Goal: Task Accomplishment & Management: Use online tool/utility

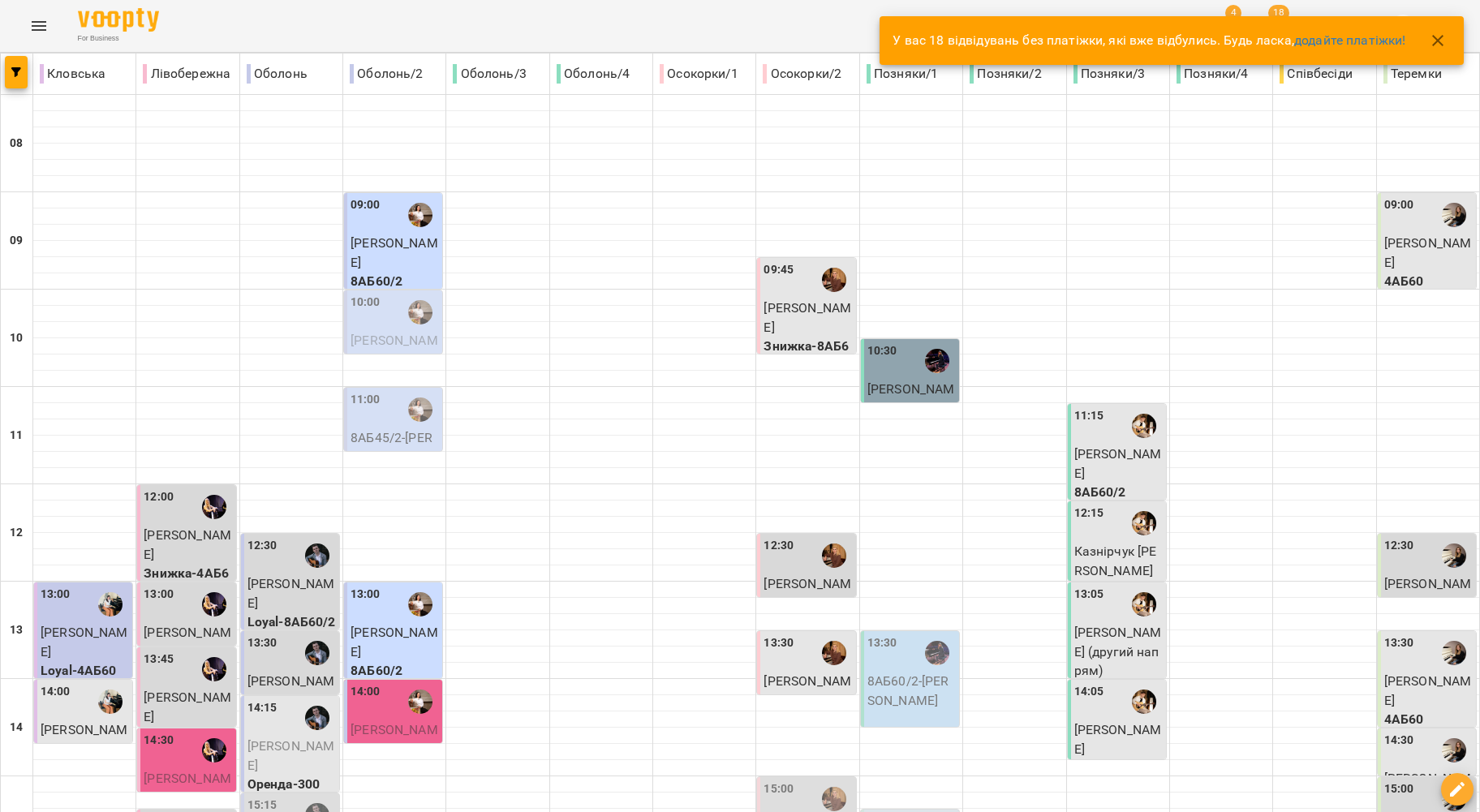
click at [1446, 34] on icon "button" at bounding box center [1437, 40] width 20 height 20
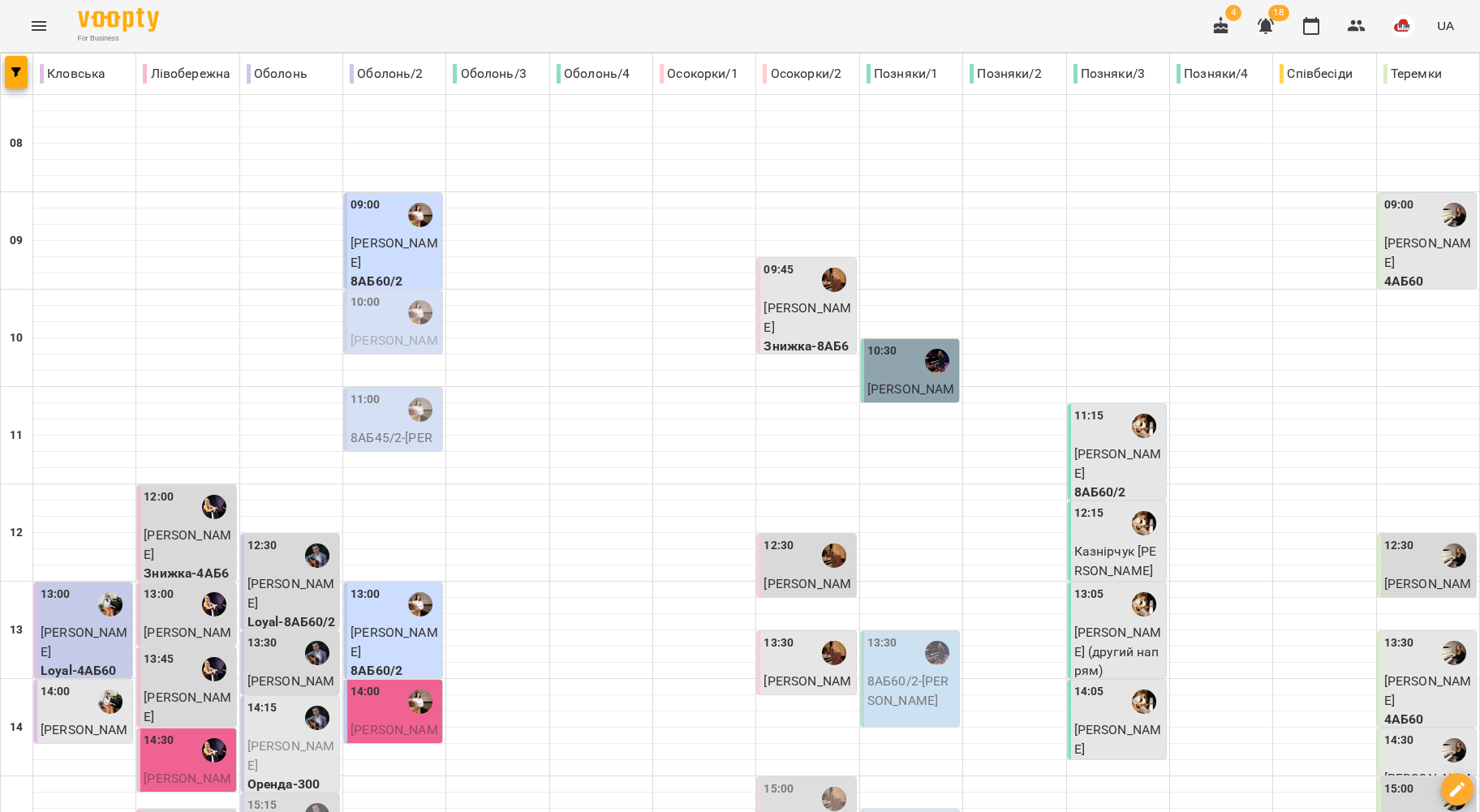
click at [49, 7] on div "For Business 4 18 UA" at bounding box center [740, 26] width 1480 height 52
click at [46, 15] on button "Menu" at bounding box center [39, 26] width 39 height 39
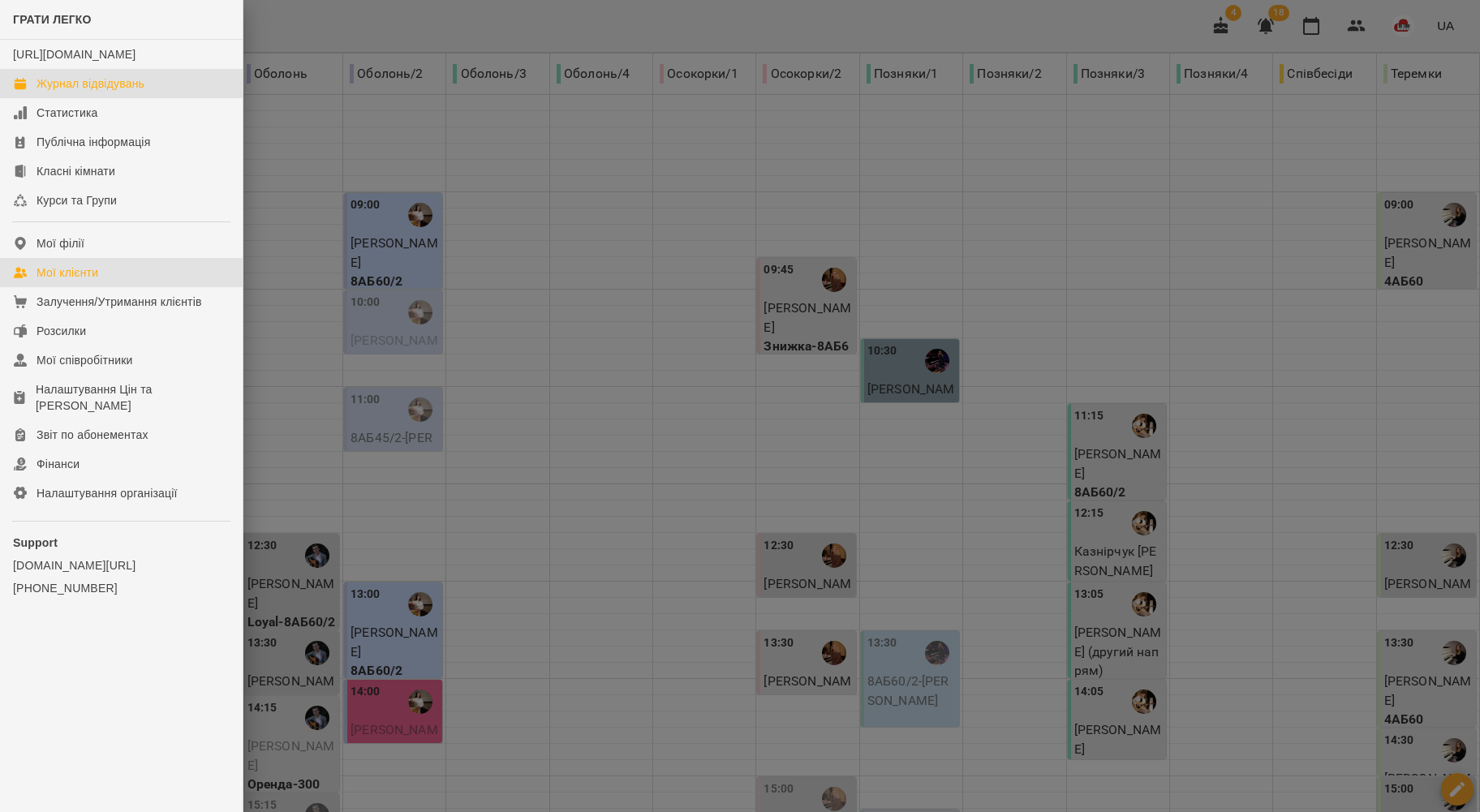
click at [88, 281] on div "Мої клієнти" at bounding box center [67, 272] width 62 height 16
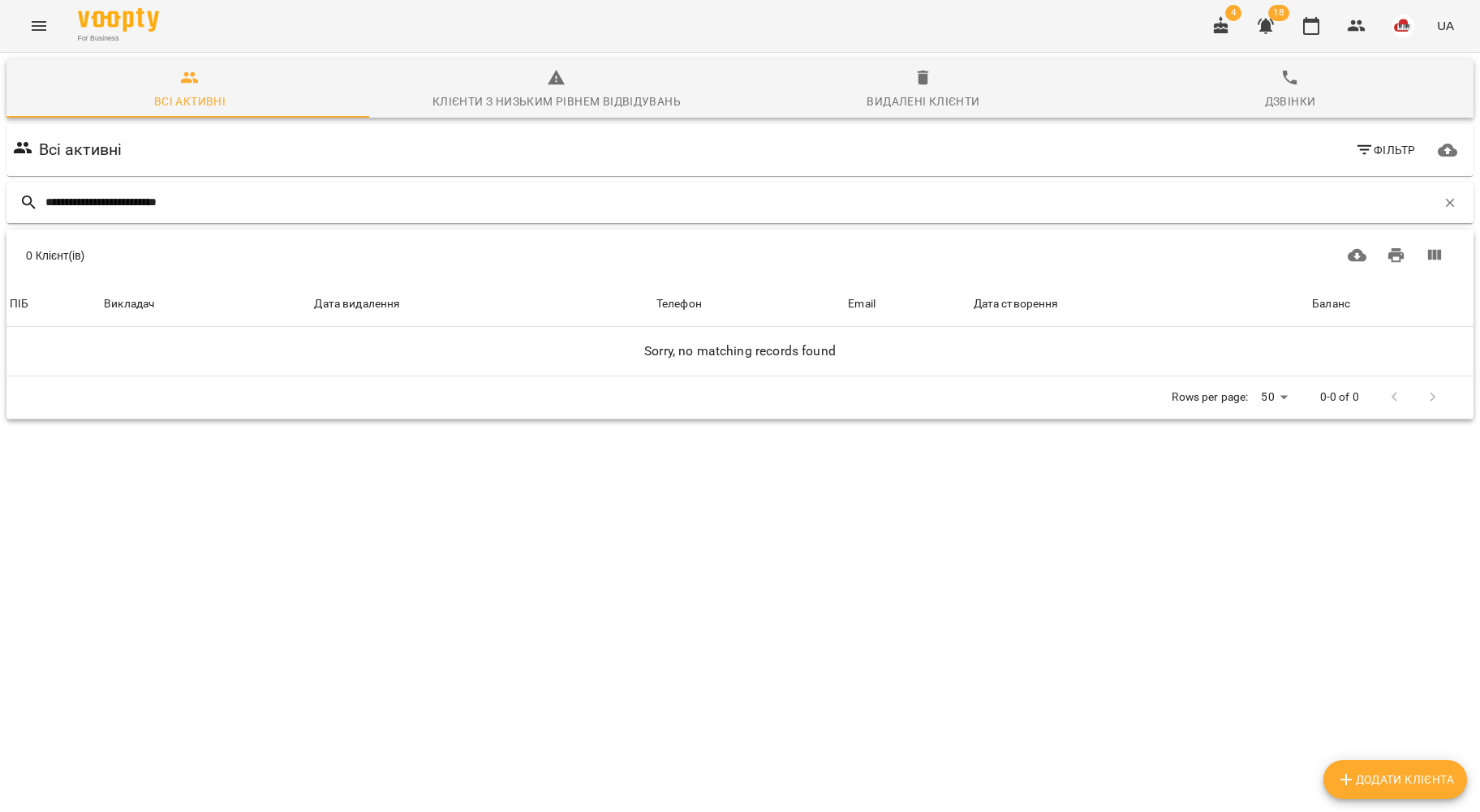
drag, startPoint x: 299, startPoint y: 186, endPoint x: 195, endPoint y: 187, distance: 104.0
click at [195, 187] on div "**********" at bounding box center [740, 203] width 1467 height 41
drag, startPoint x: 255, startPoint y: 197, endPoint x: 133, endPoint y: 210, distance: 122.7
click at [133, 210] on input "**********" at bounding box center [740, 202] width 1391 height 26
type input "**********"
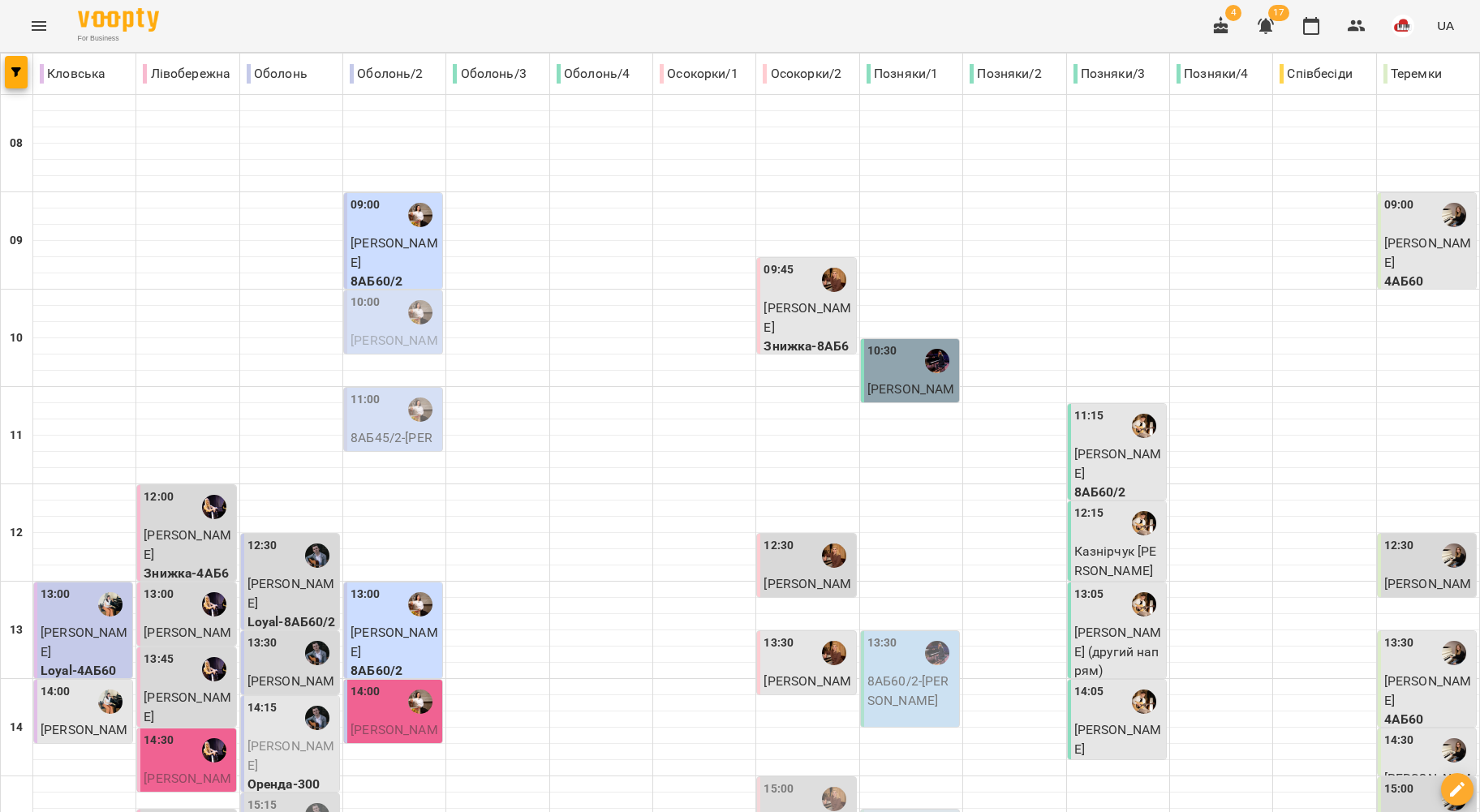
click at [36, 21] on icon "Menu" at bounding box center [38, 26] width 14 height 9
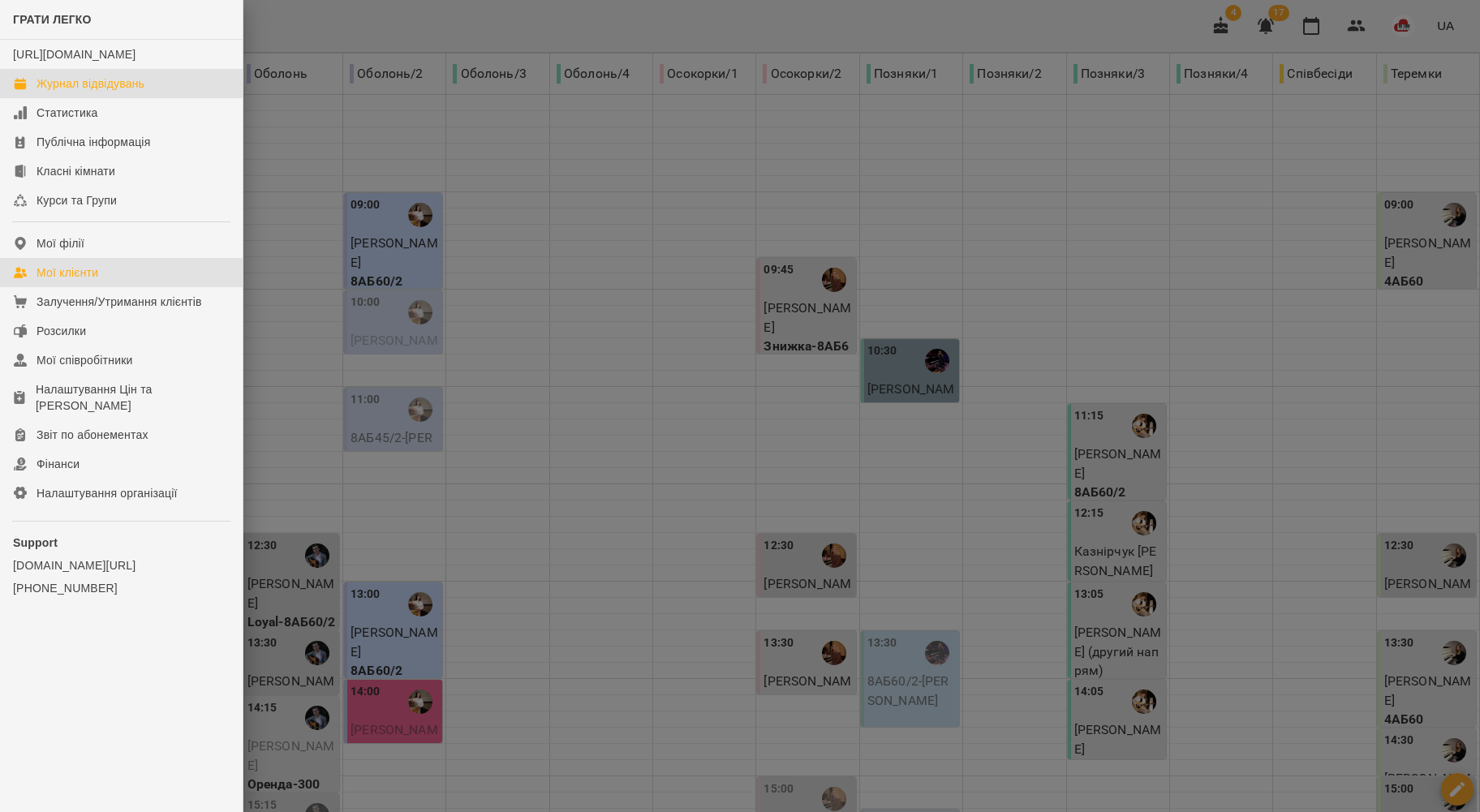
click at [74, 281] on div "Мої клієнти" at bounding box center [67, 272] width 62 height 16
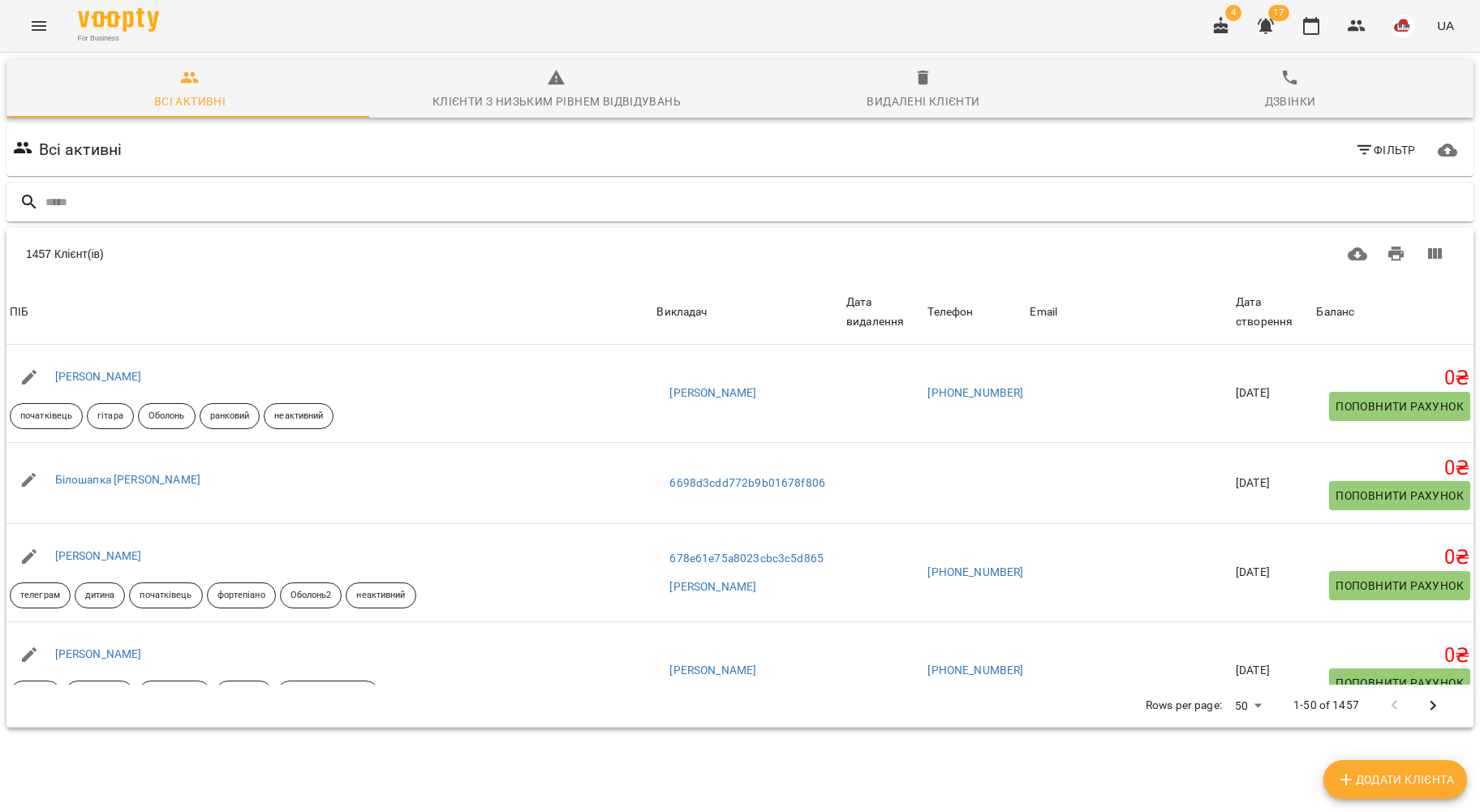
click at [177, 209] on input "text" at bounding box center [756, 202] width 1422 height 26
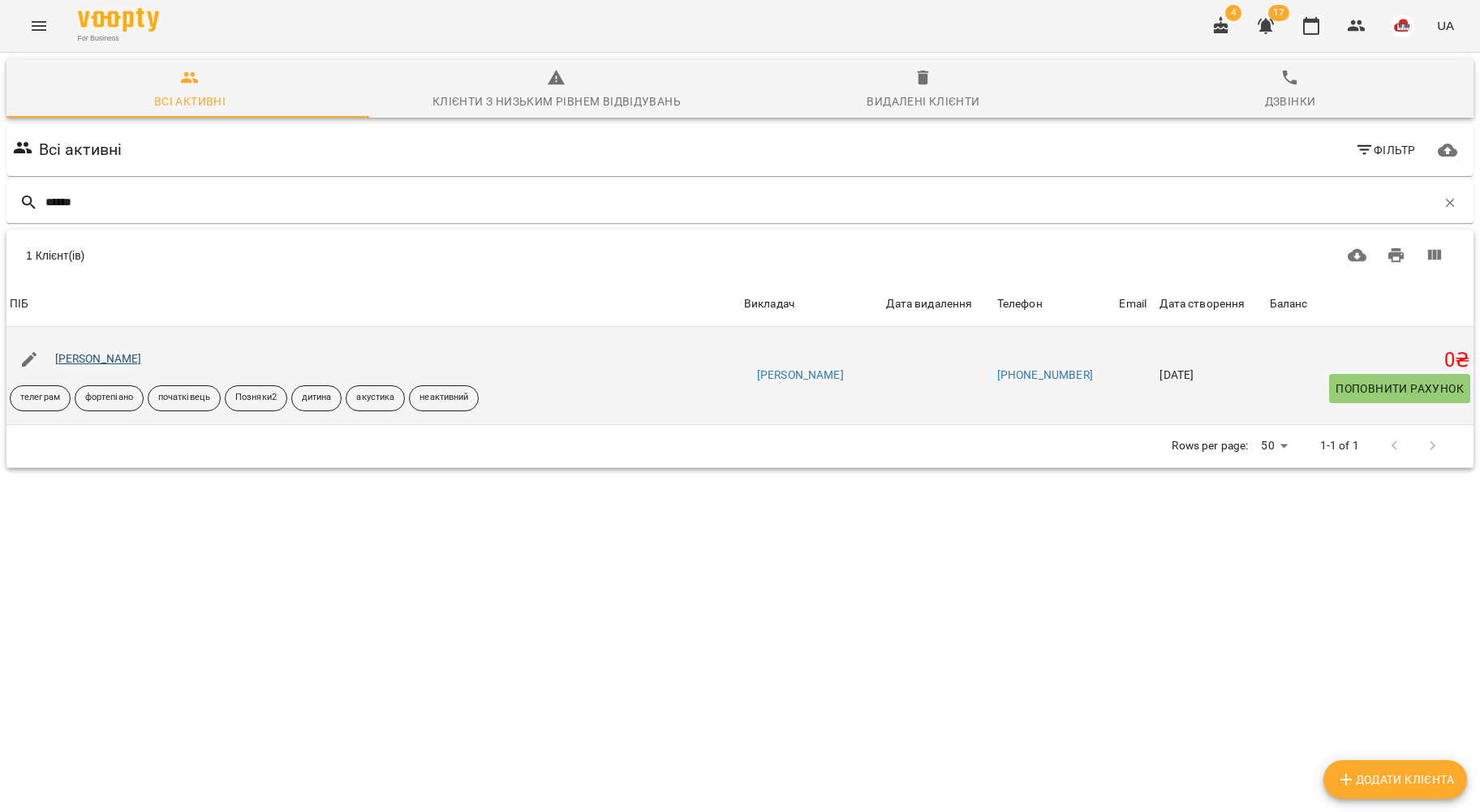
type input "******"
click at [83, 363] on link "[PERSON_NAME]" at bounding box center [99, 358] width 87 height 13
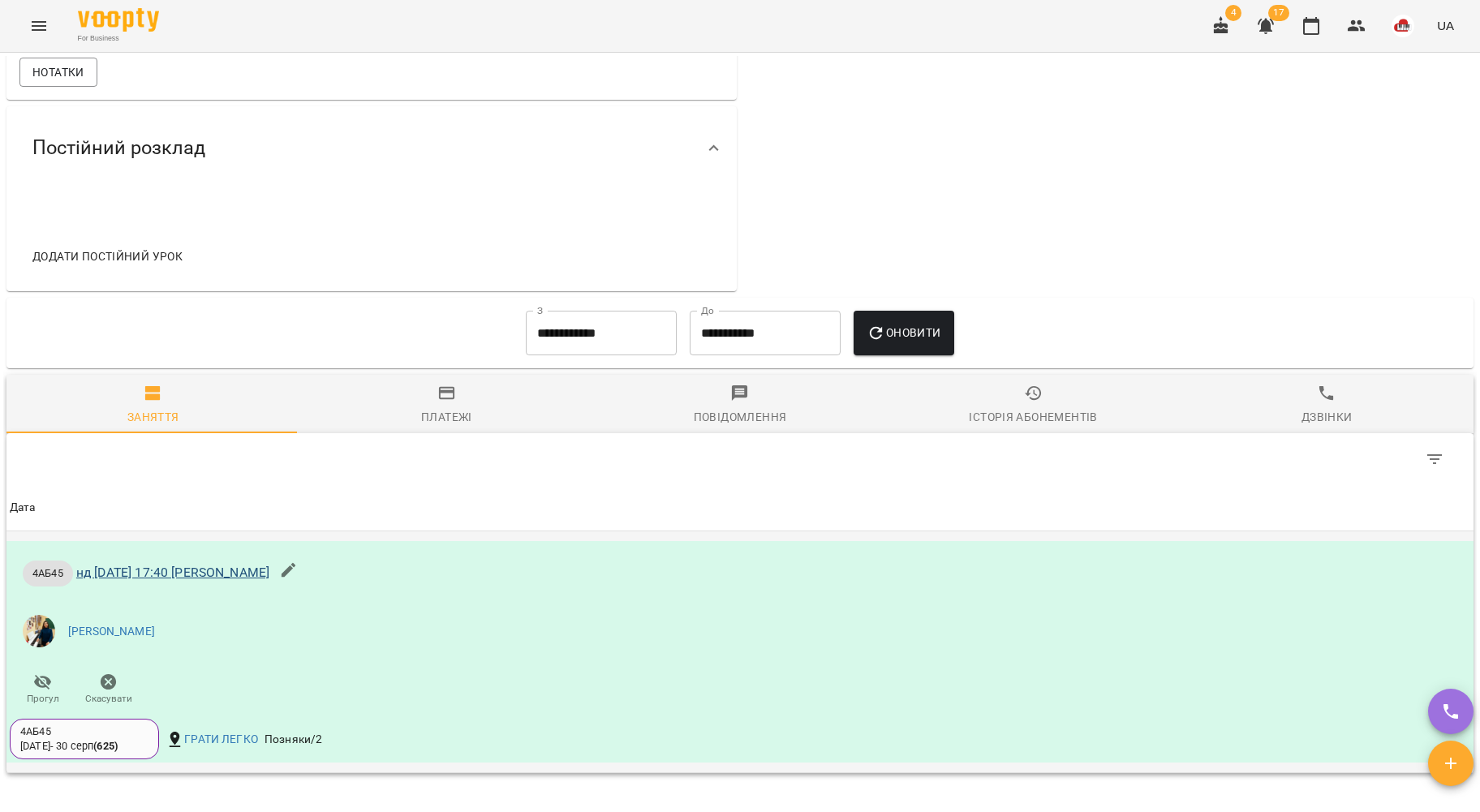
scroll to position [657, 0]
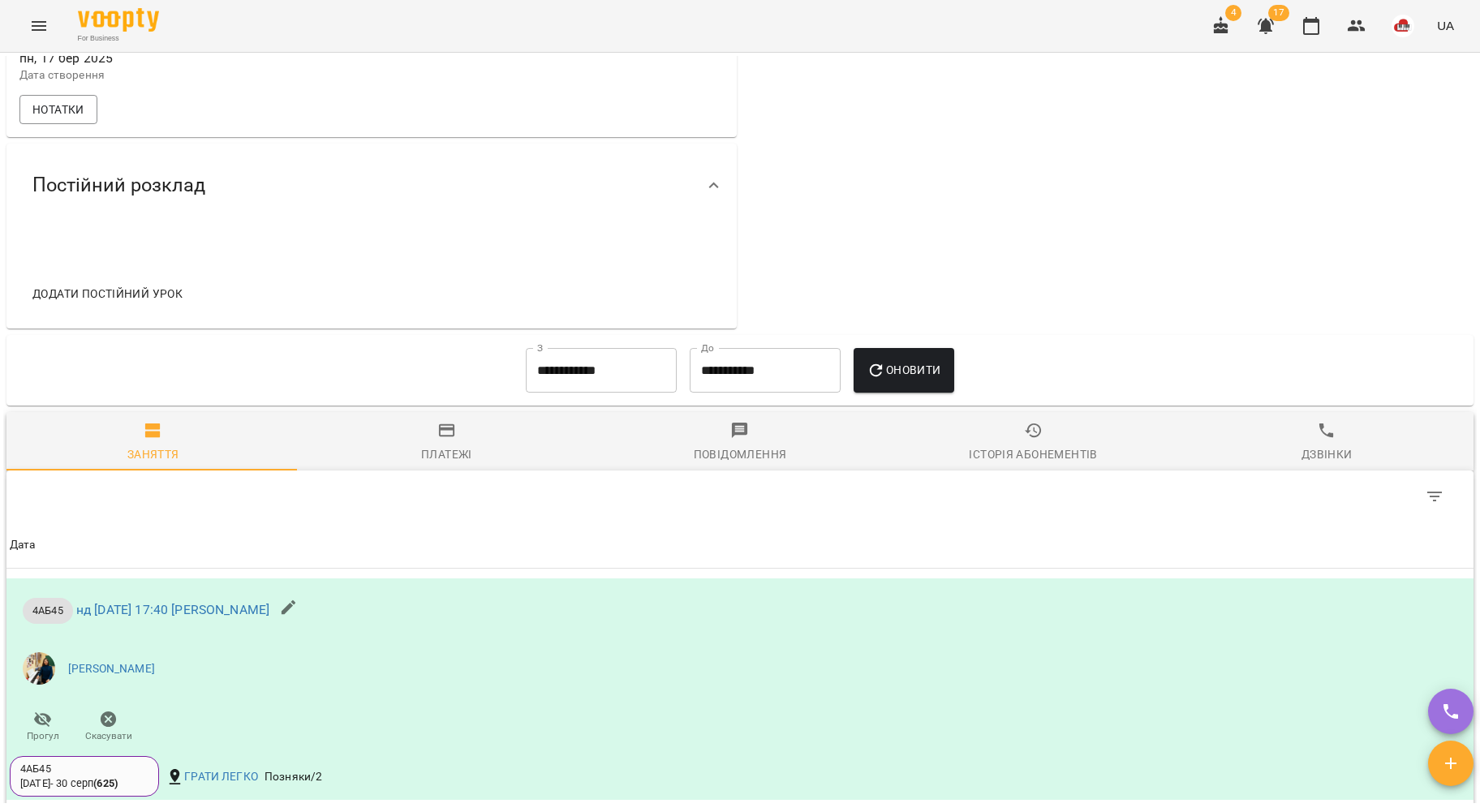
click at [537, 400] on div "**********" at bounding box center [601, 371] width 164 height 59
click at [552, 389] on input "**********" at bounding box center [601, 370] width 151 height 45
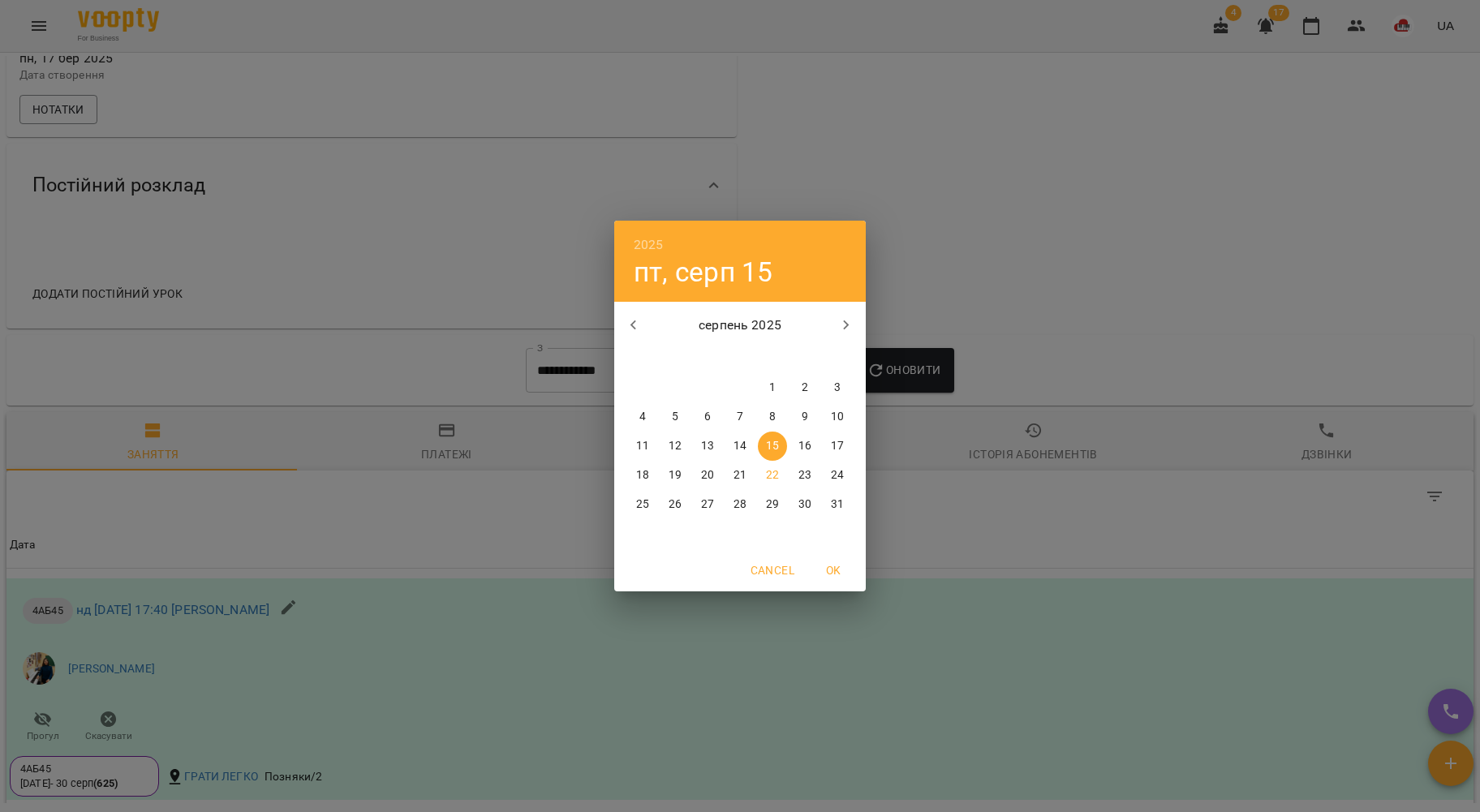
click at [770, 391] on p "1" at bounding box center [772, 387] width 7 height 16
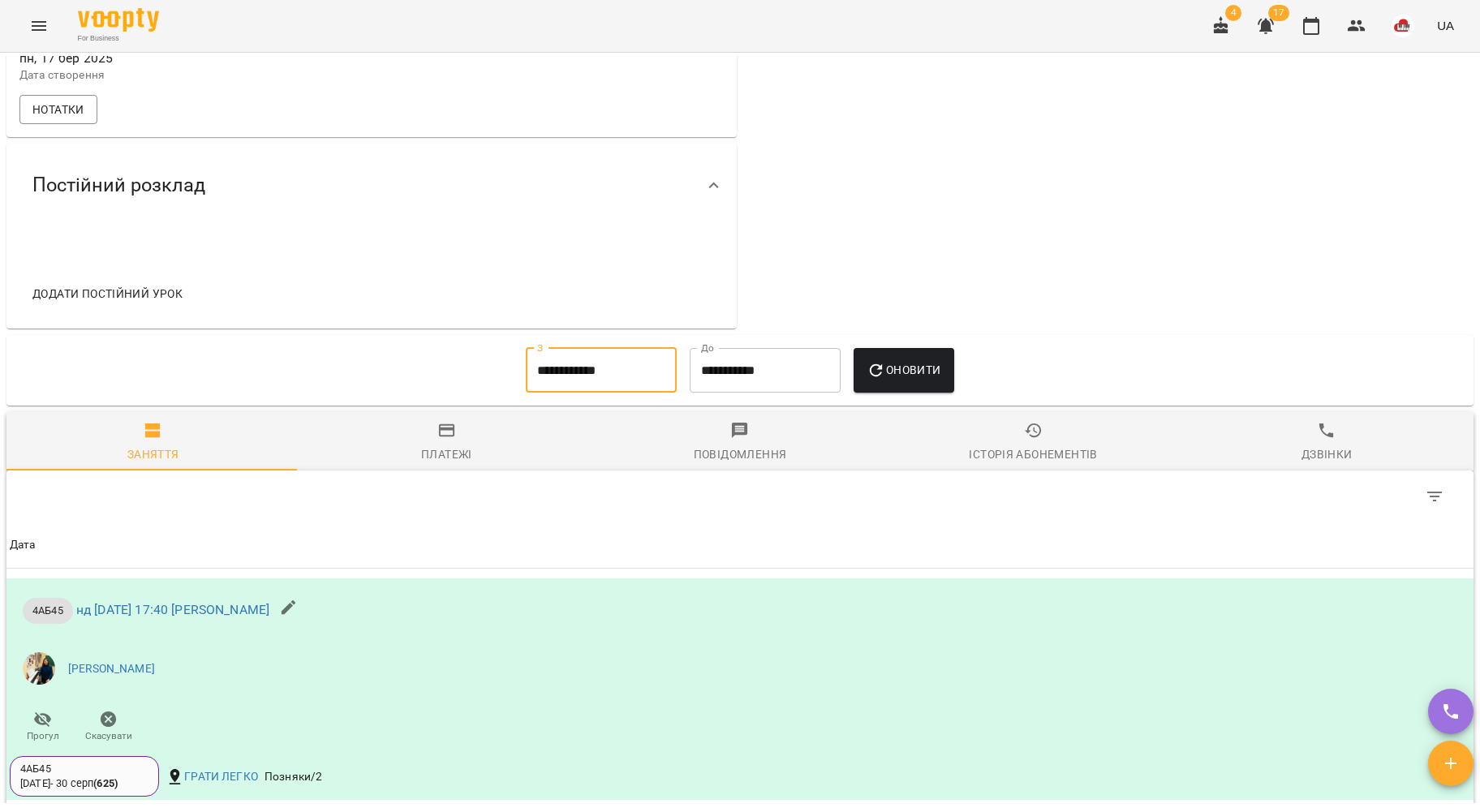
click at [915, 379] on span "Оновити" at bounding box center [903, 370] width 74 height 20
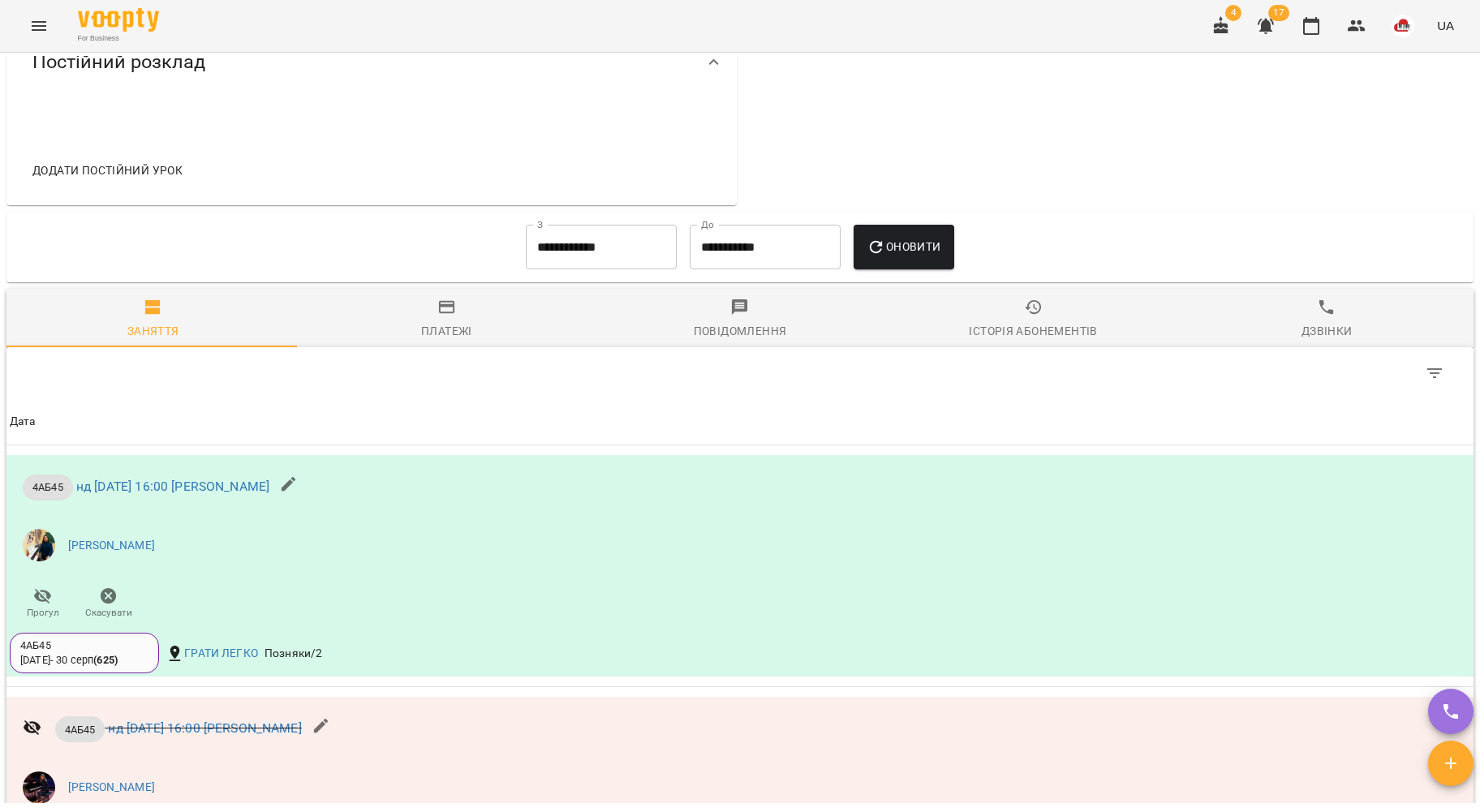
scroll to position [764, 0]
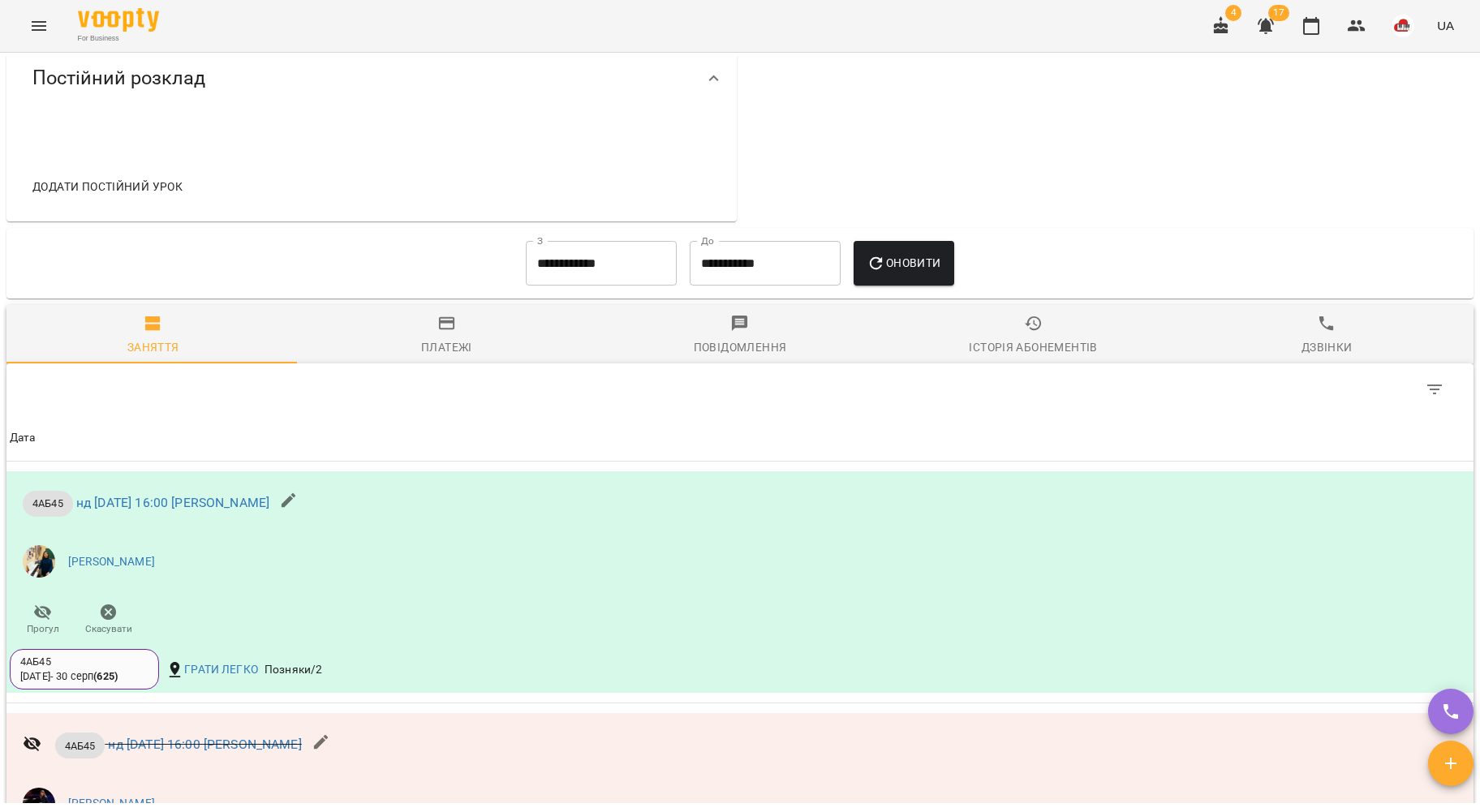
click at [580, 254] on input "**********" at bounding box center [601, 263] width 151 height 45
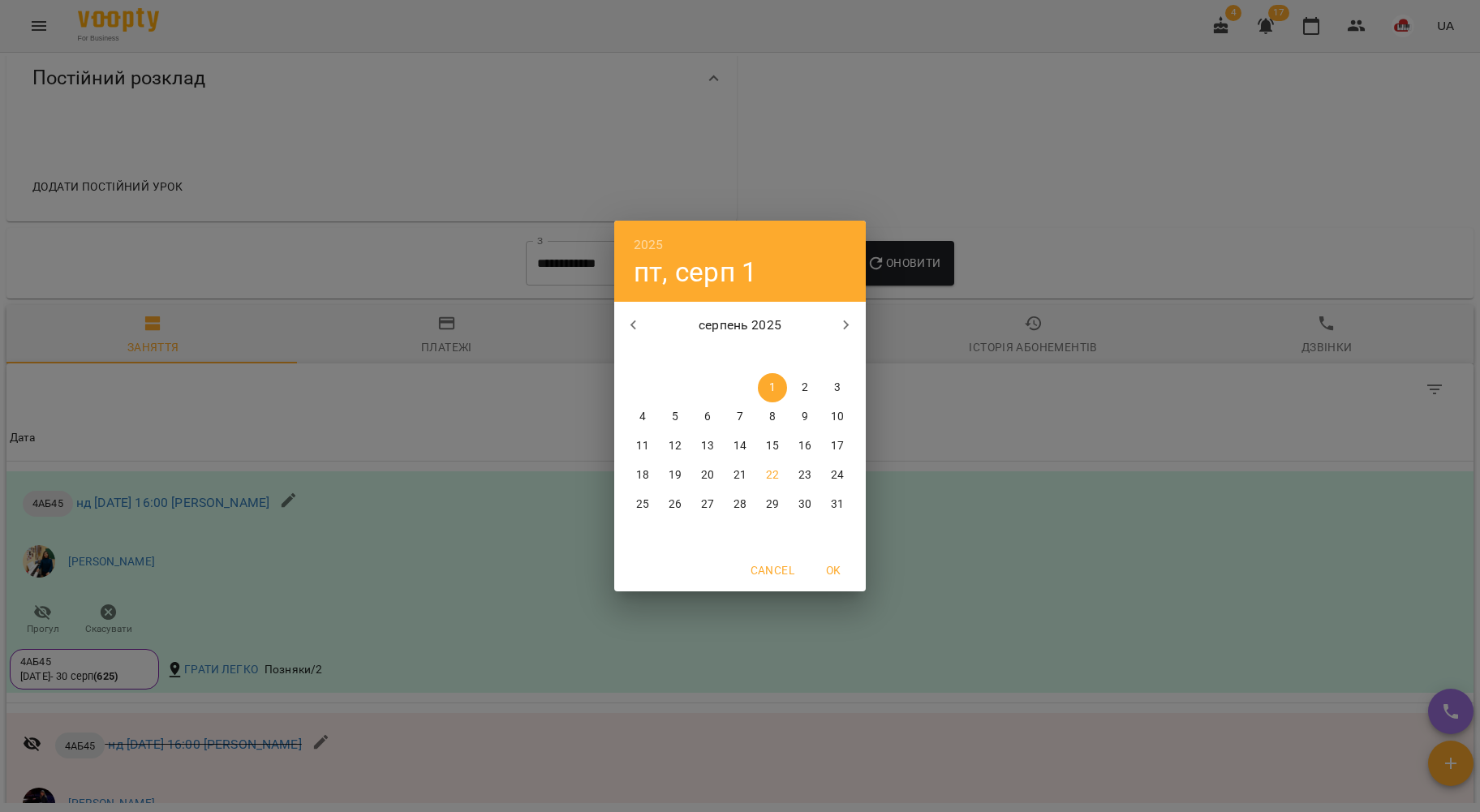
click at [637, 318] on icon "button" at bounding box center [634, 325] width 20 height 20
click at [681, 385] on span "1" at bounding box center [675, 387] width 29 height 16
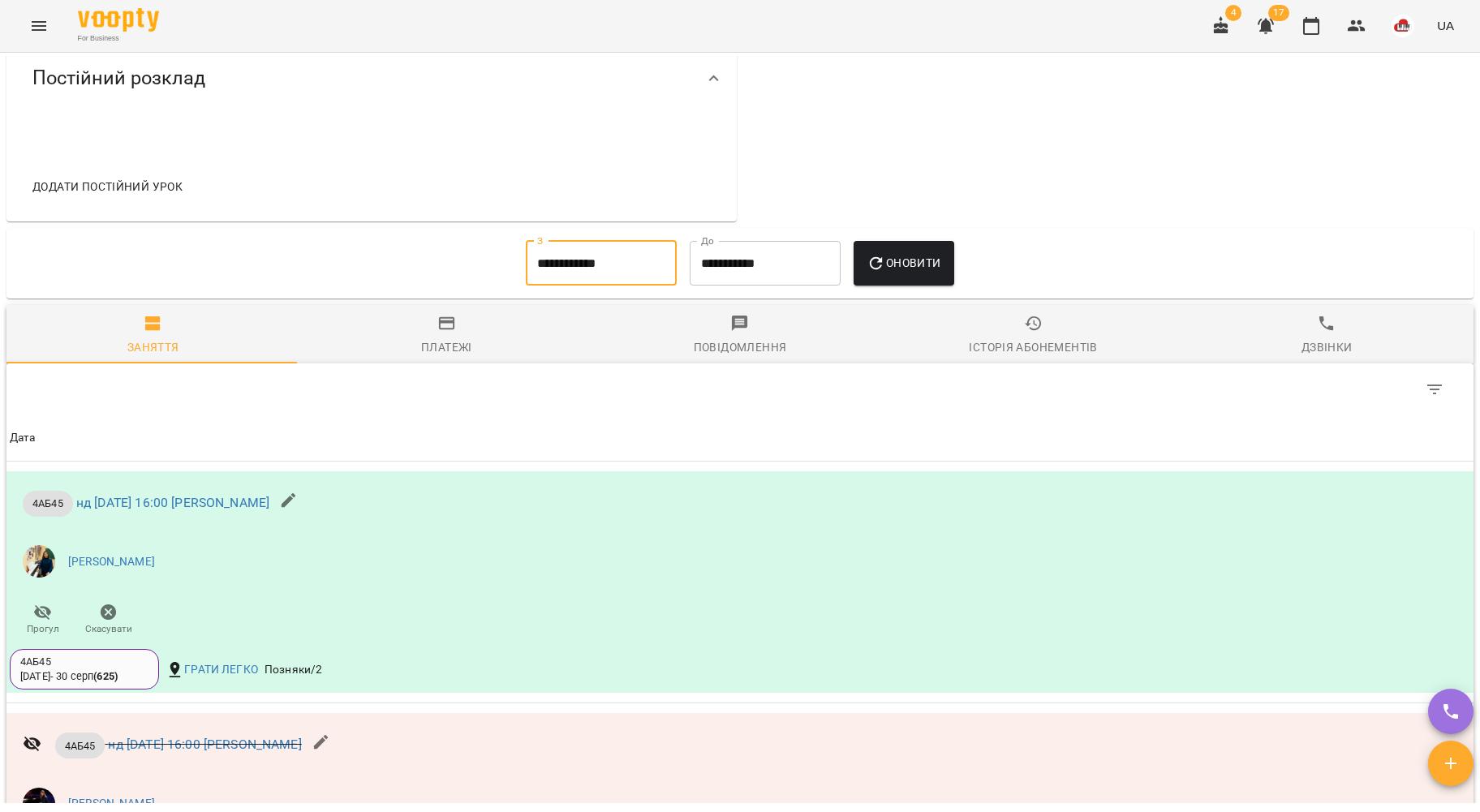
type input "**********"
click at [967, 271] on div "**********" at bounding box center [740, 264] width 1441 height 59
click at [933, 273] on span "Оновити" at bounding box center [903, 263] width 74 height 20
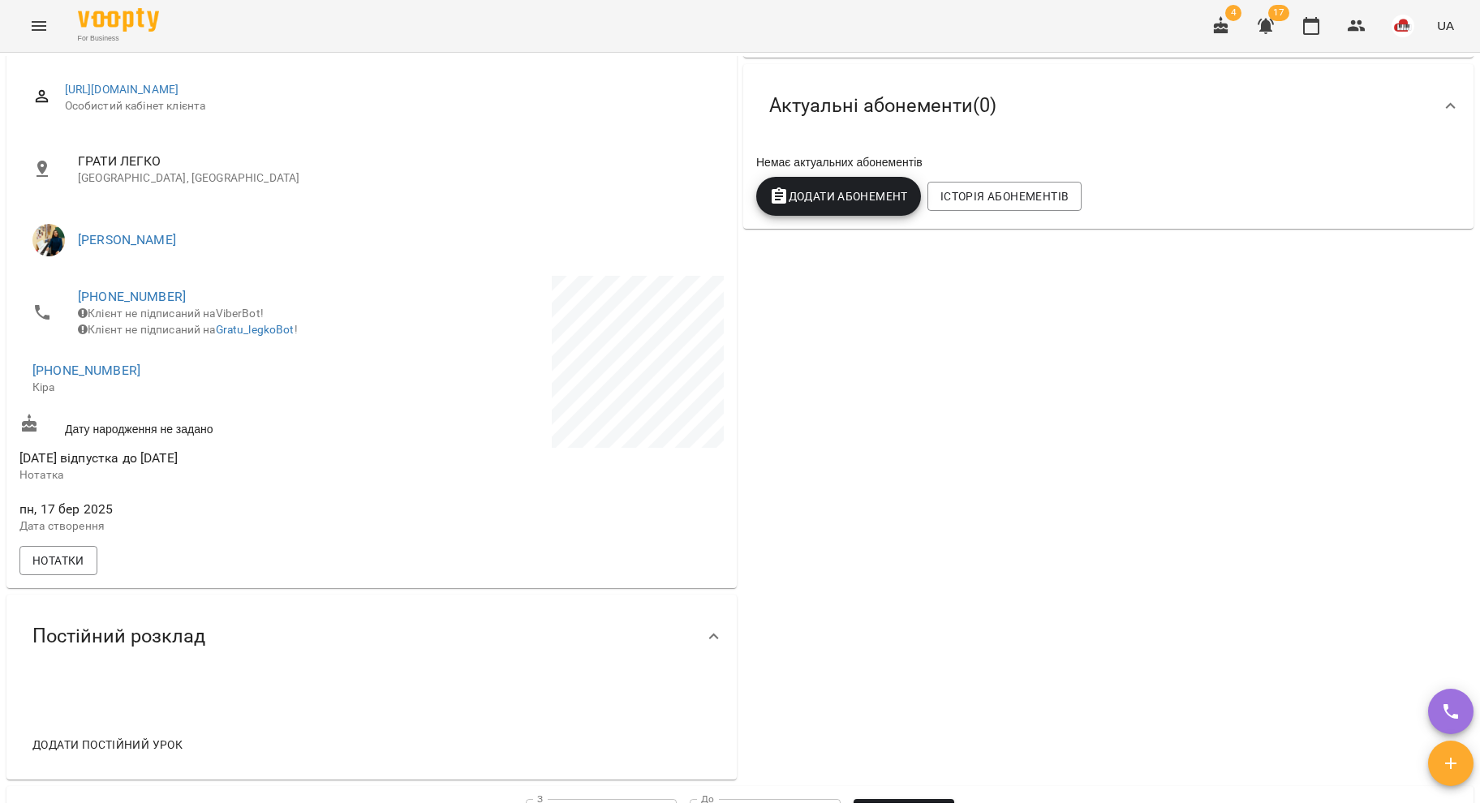
scroll to position [0, 0]
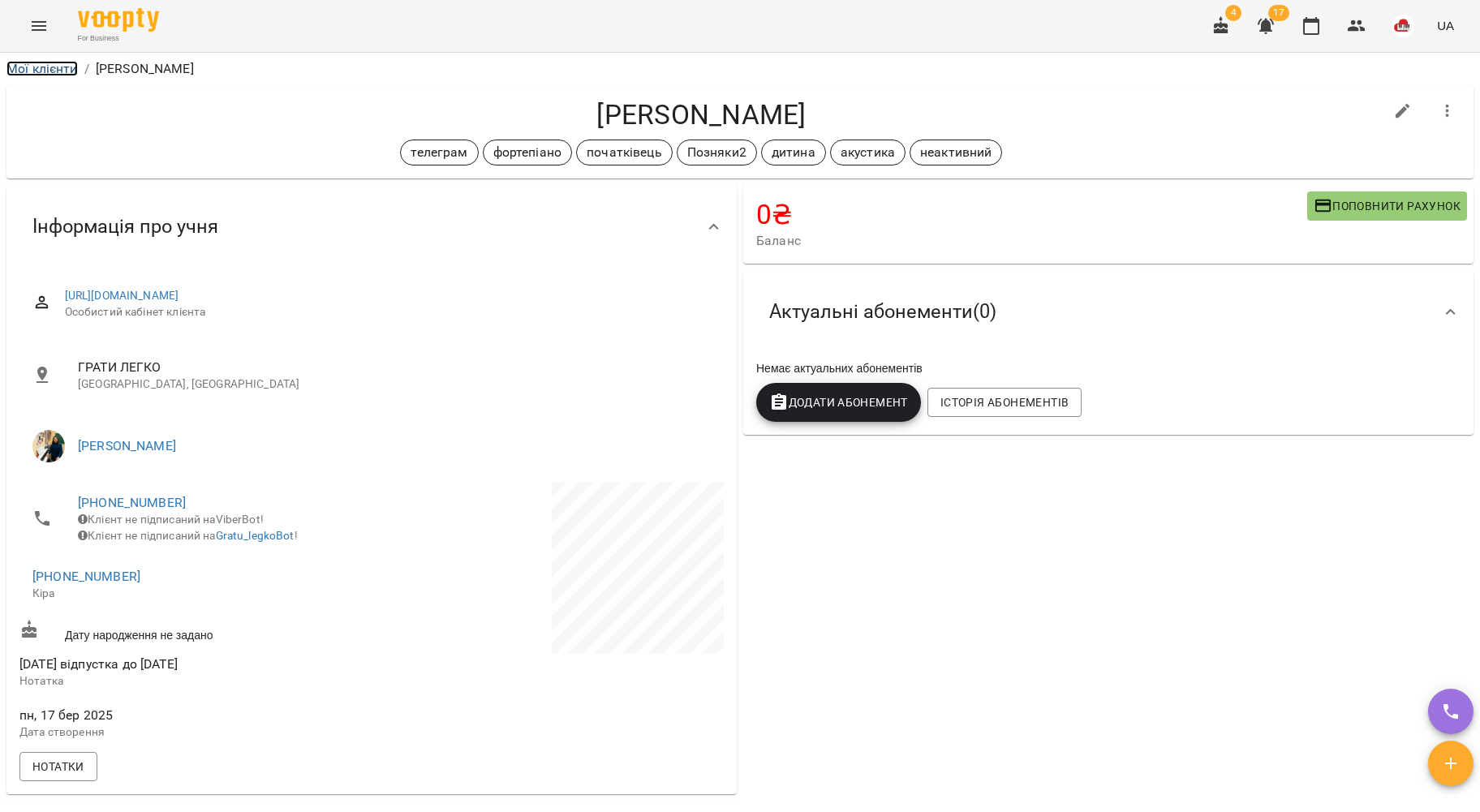
click at [61, 65] on link "Мої клієнти" at bounding box center [43, 69] width 71 height 15
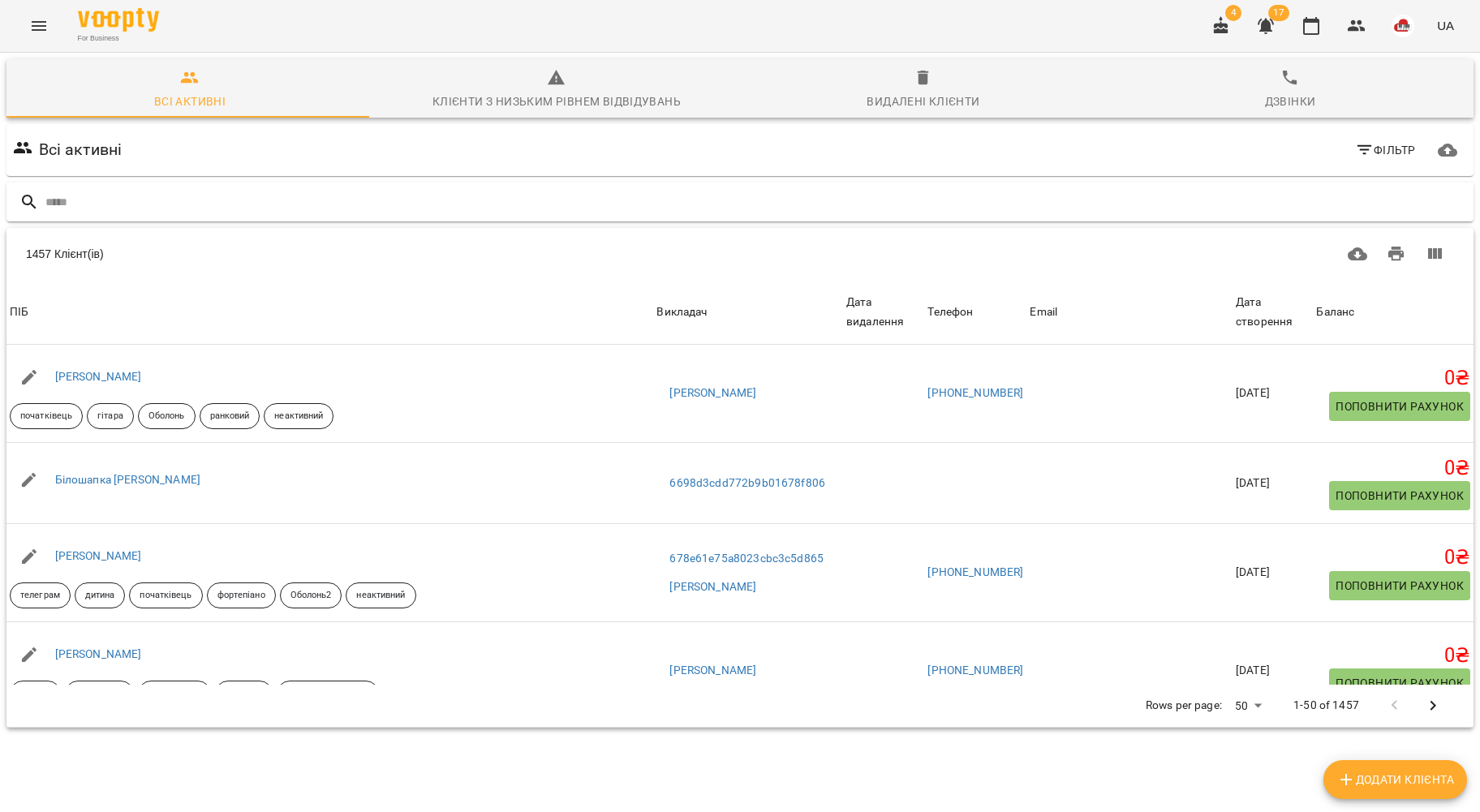
click at [537, 202] on input "text" at bounding box center [756, 202] width 1422 height 26
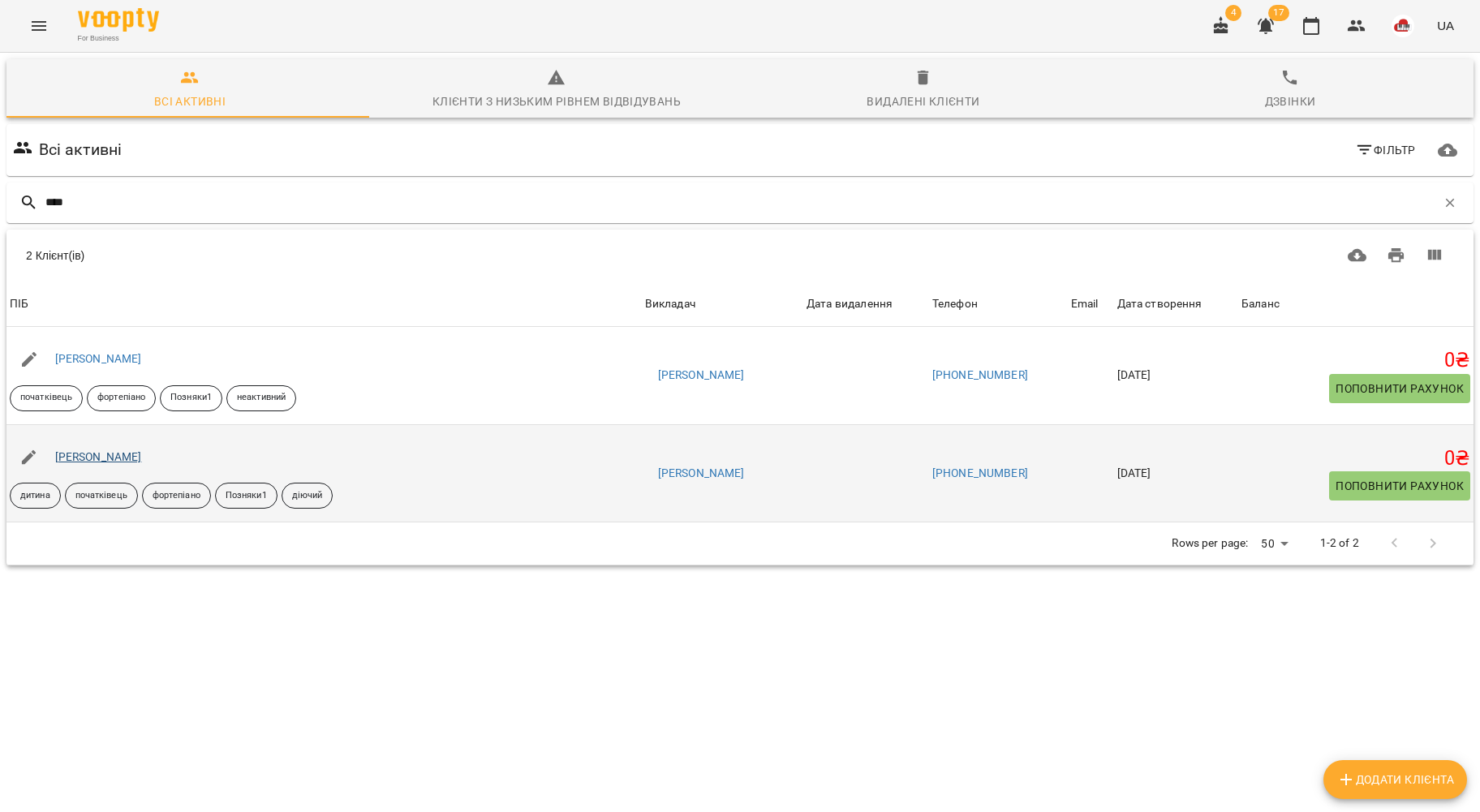
type input "****"
click at [142, 463] on link "[PERSON_NAME]" at bounding box center [99, 457] width 87 height 13
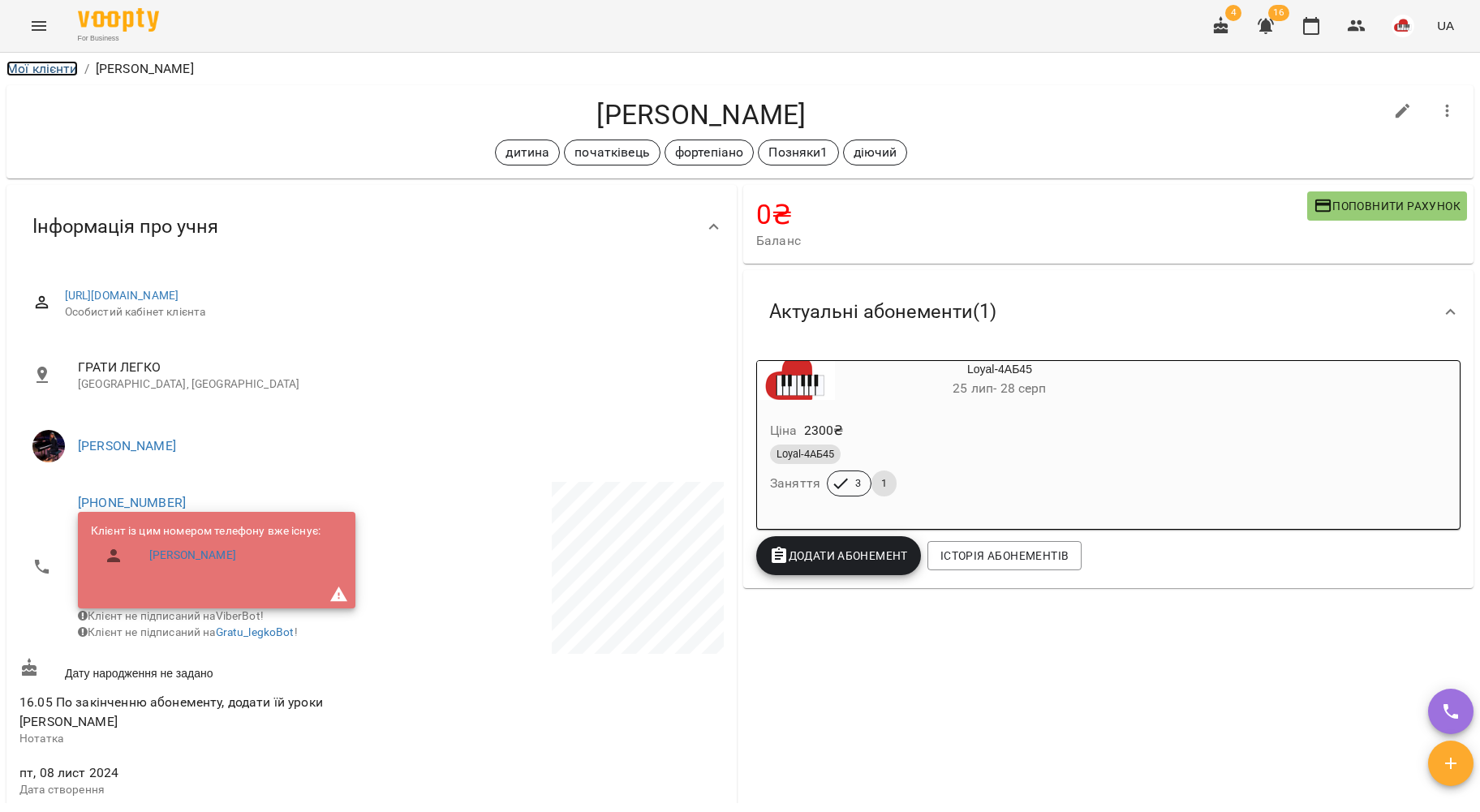
click at [48, 62] on link "Мої клієнти" at bounding box center [43, 69] width 71 height 15
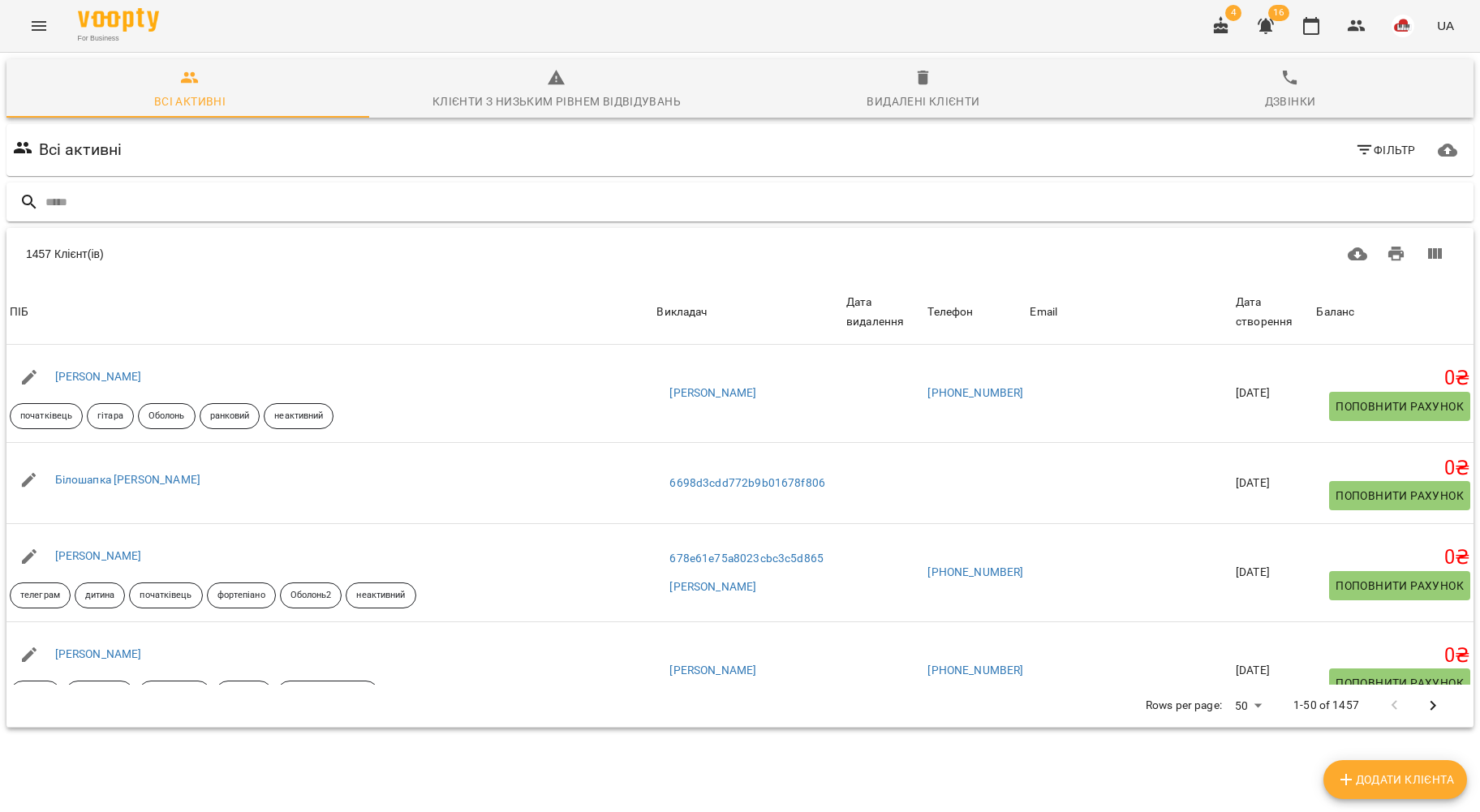
click at [254, 198] on input "text" at bounding box center [756, 202] width 1422 height 26
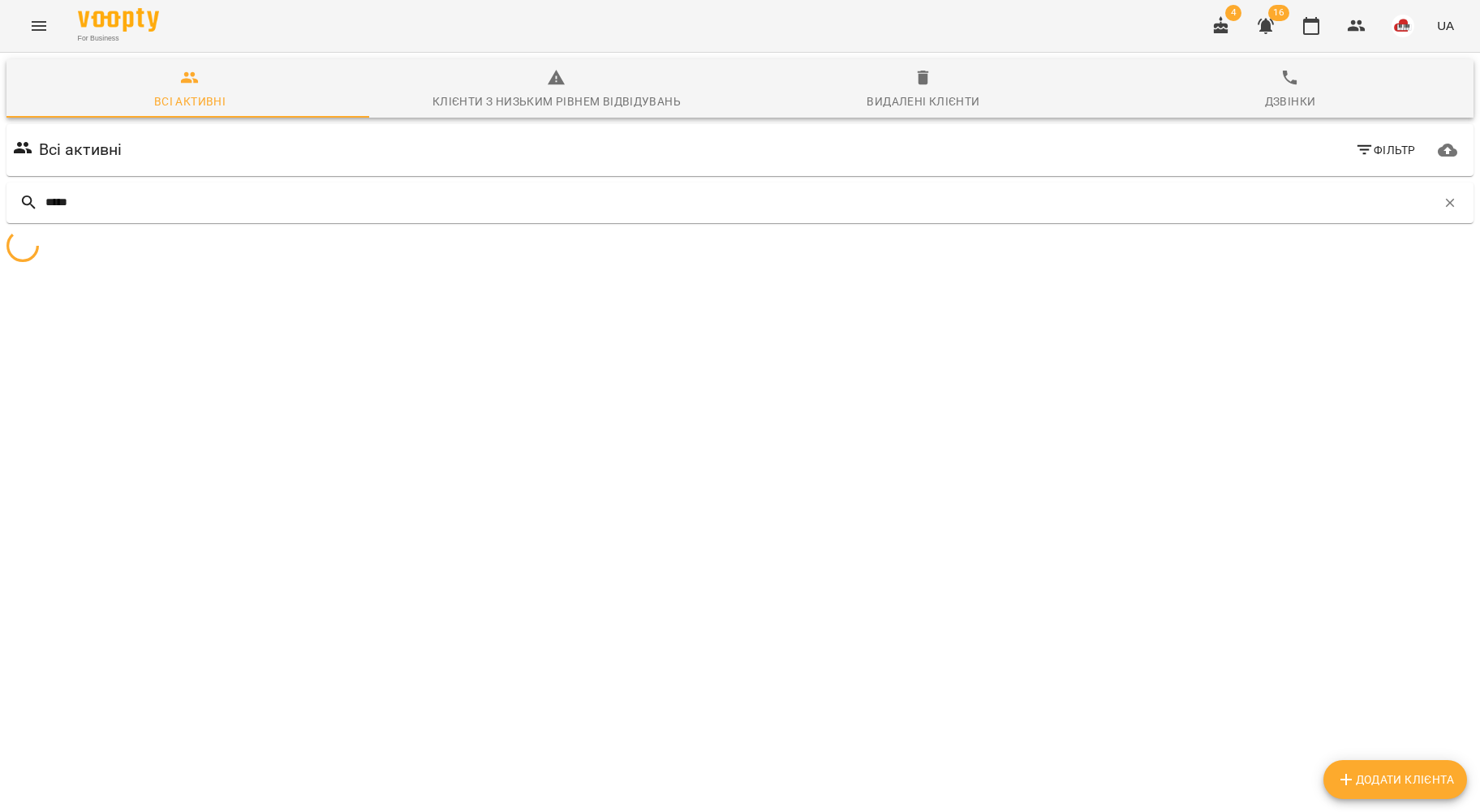
type input "******"
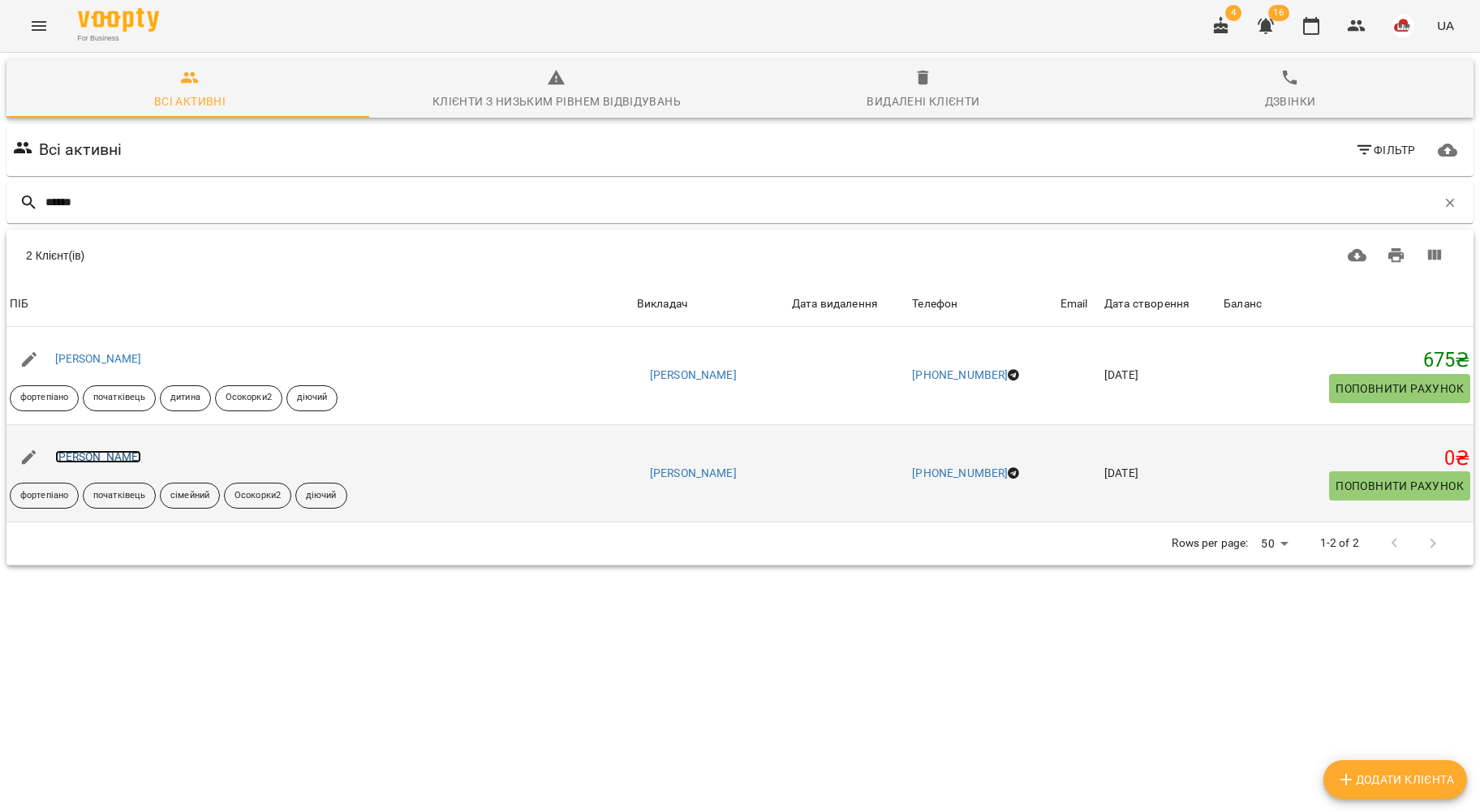
click at [115, 457] on link "[PERSON_NAME]" at bounding box center [99, 457] width 87 height 13
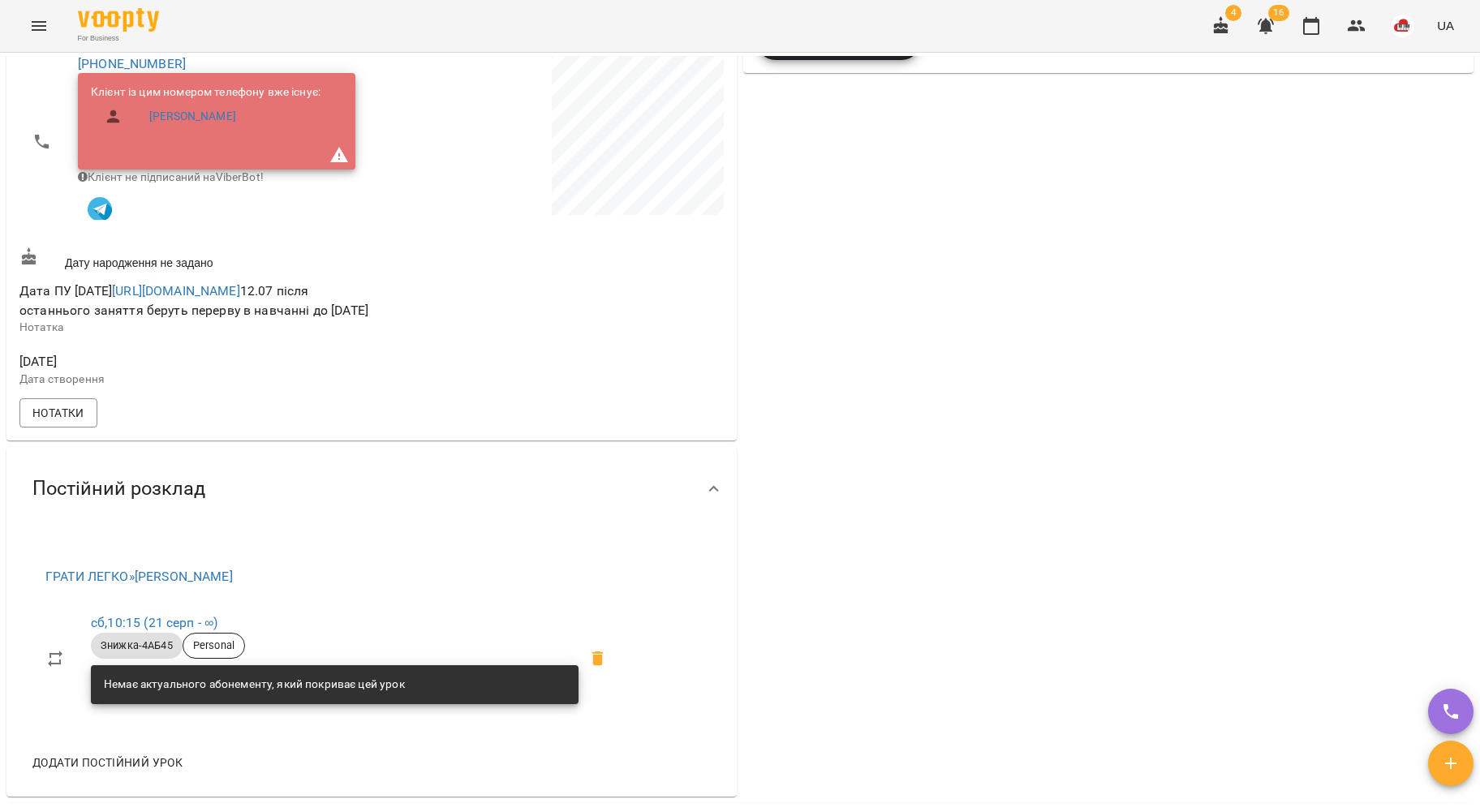
scroll to position [322, 0]
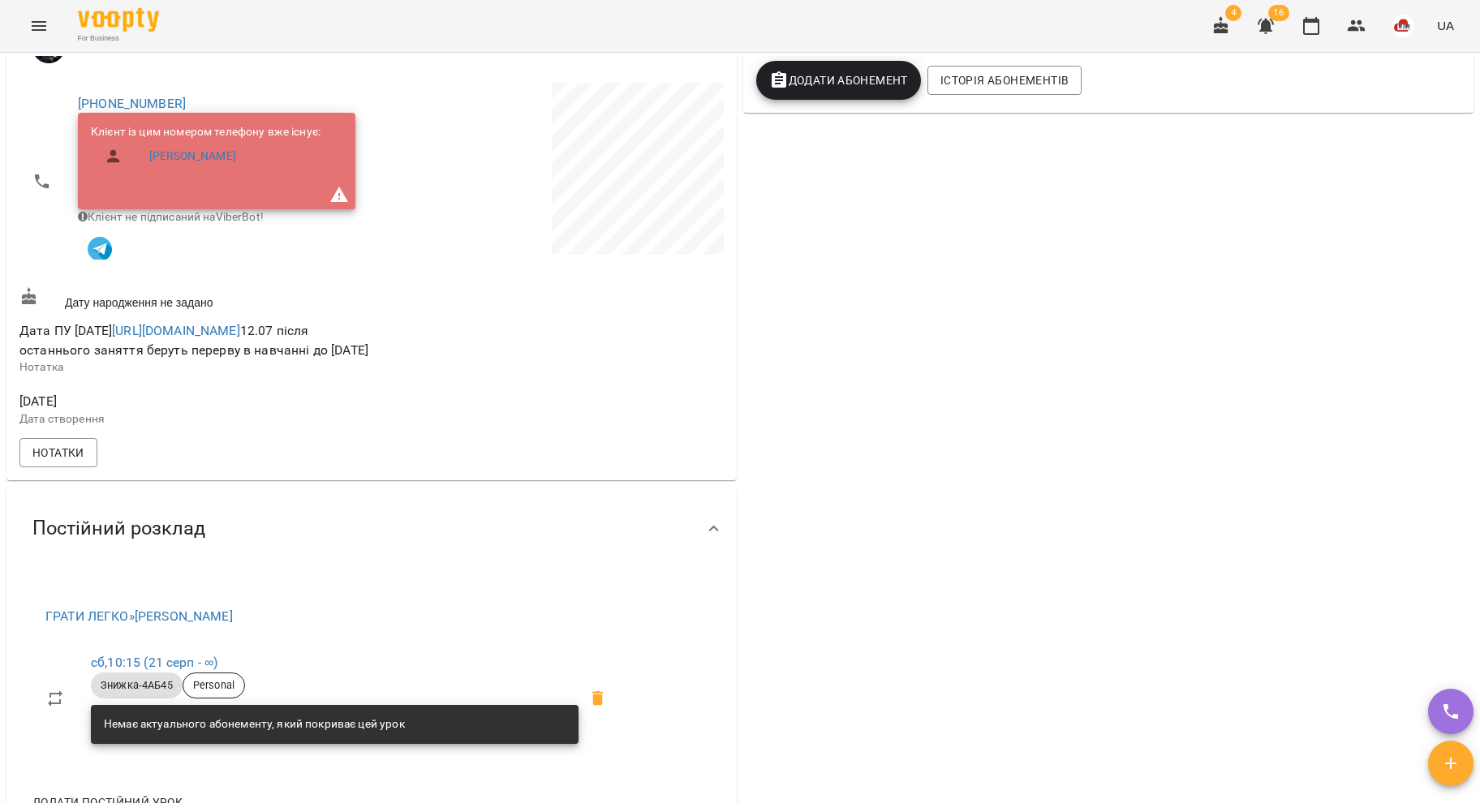
click at [913, 593] on div "0 ₴ Баланс Поповнити рахунок -10530 ₴ Абонементи 0 ₴ Без призначення 0 ₴ Знижка…" at bounding box center [1108, 349] width 737 height 980
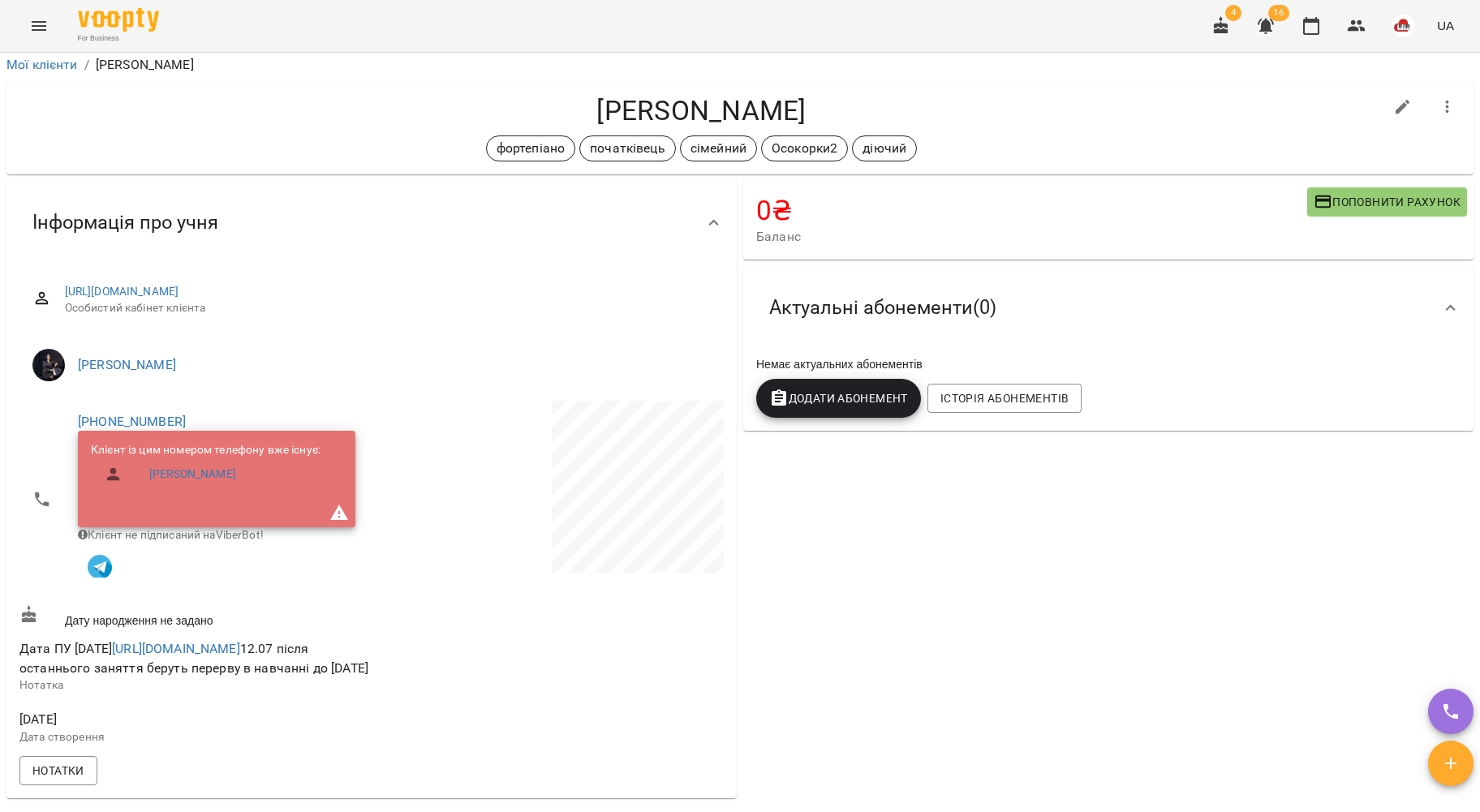
scroll to position [0, 0]
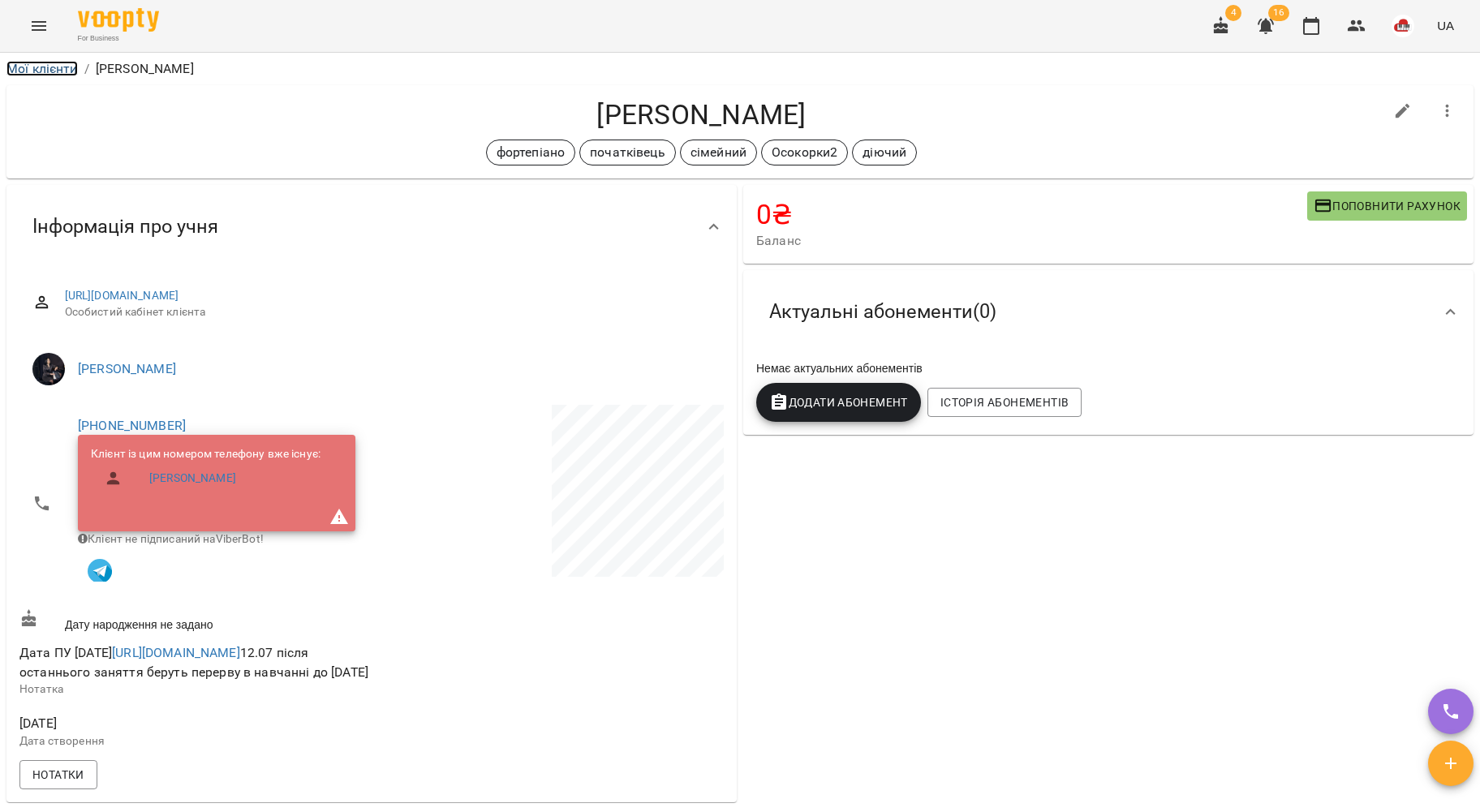
click at [38, 75] on link "Мої клієнти" at bounding box center [43, 69] width 71 height 15
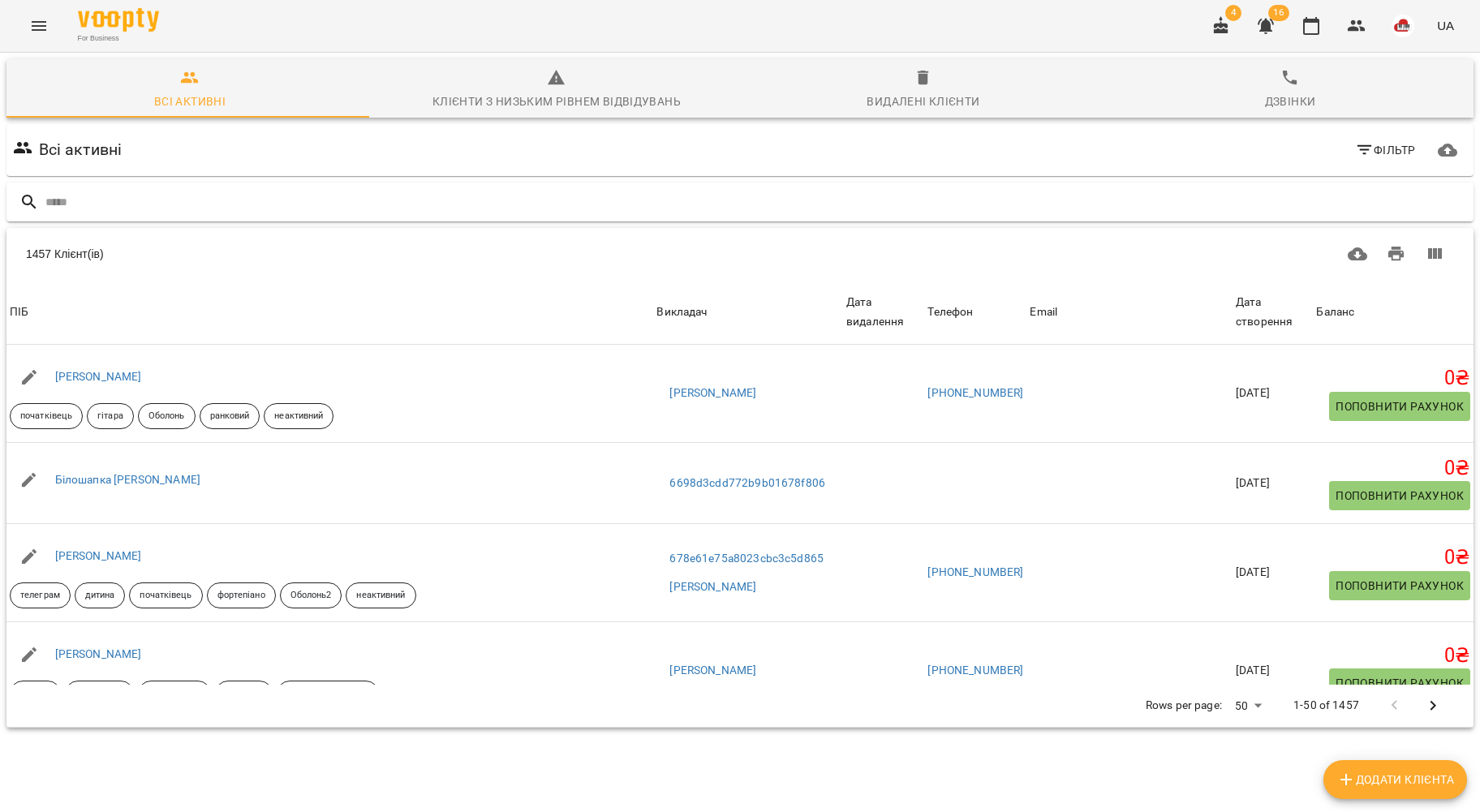
click at [154, 208] on input "text" at bounding box center [756, 202] width 1422 height 26
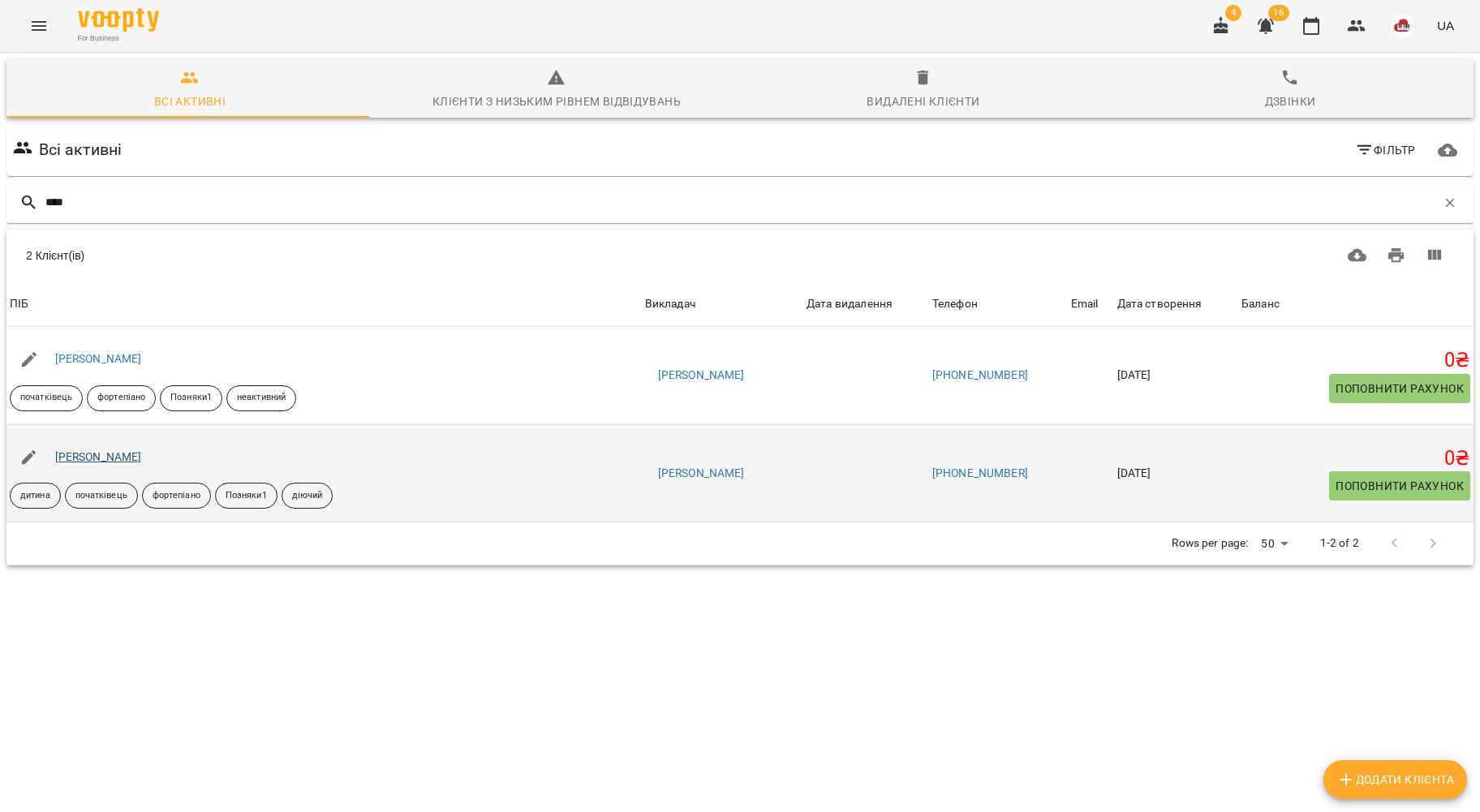
type input "****"
click at [114, 451] on link "[PERSON_NAME]" at bounding box center [99, 457] width 87 height 13
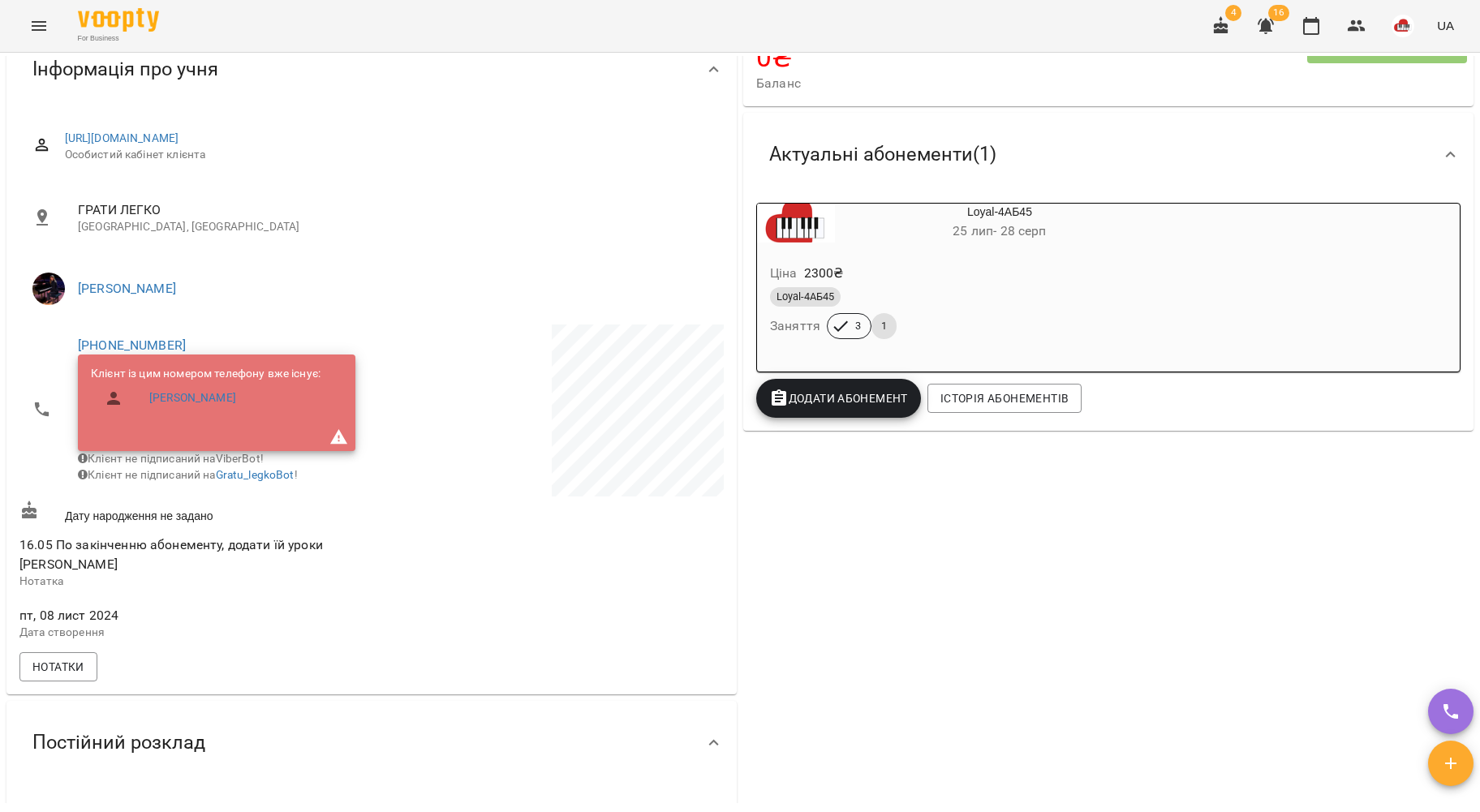
scroll to position [43, 0]
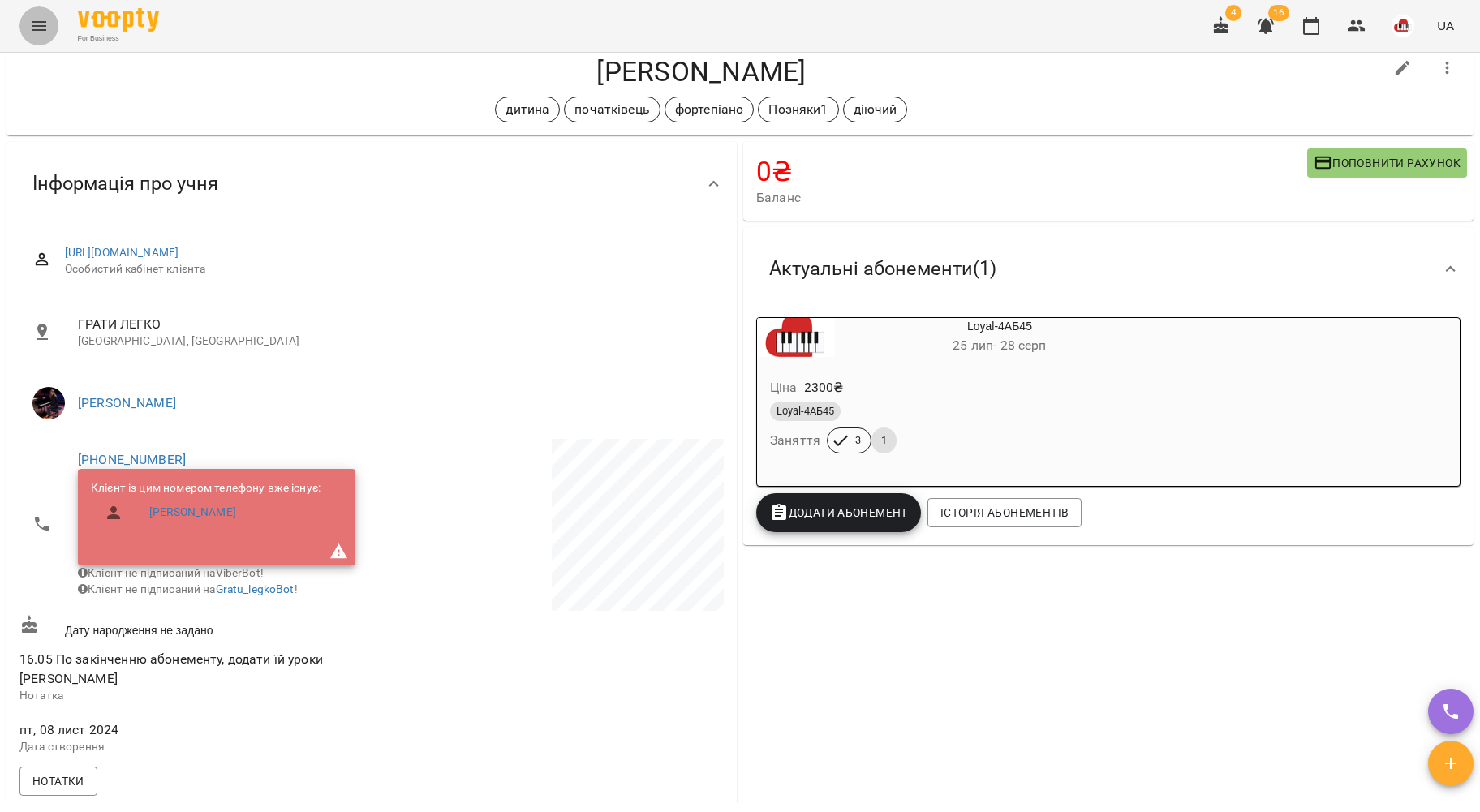
click at [32, 26] on icon "Menu" at bounding box center [38, 26] width 20 height 20
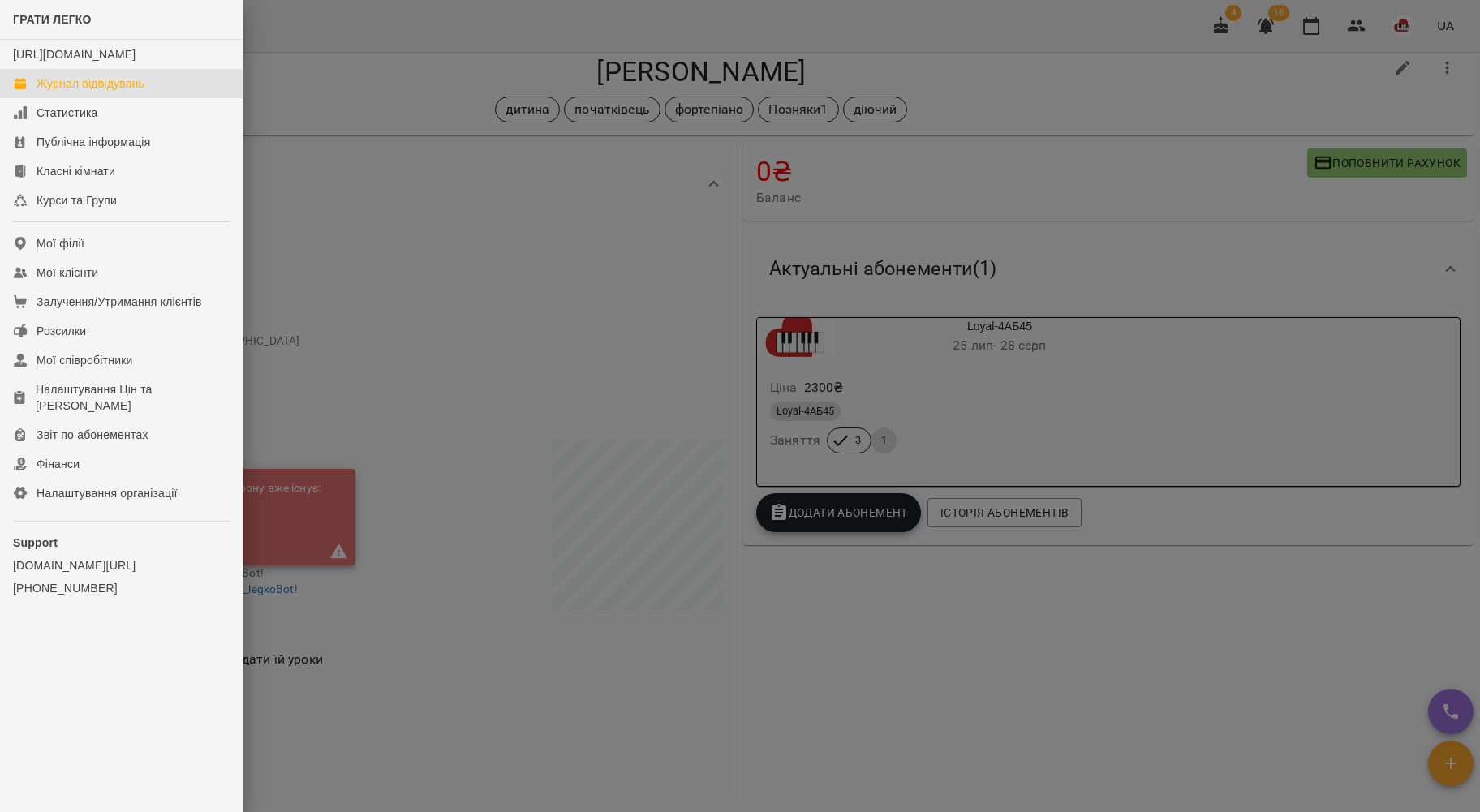
click at [84, 90] on link "Журнал відвідувань" at bounding box center [121, 83] width 242 height 29
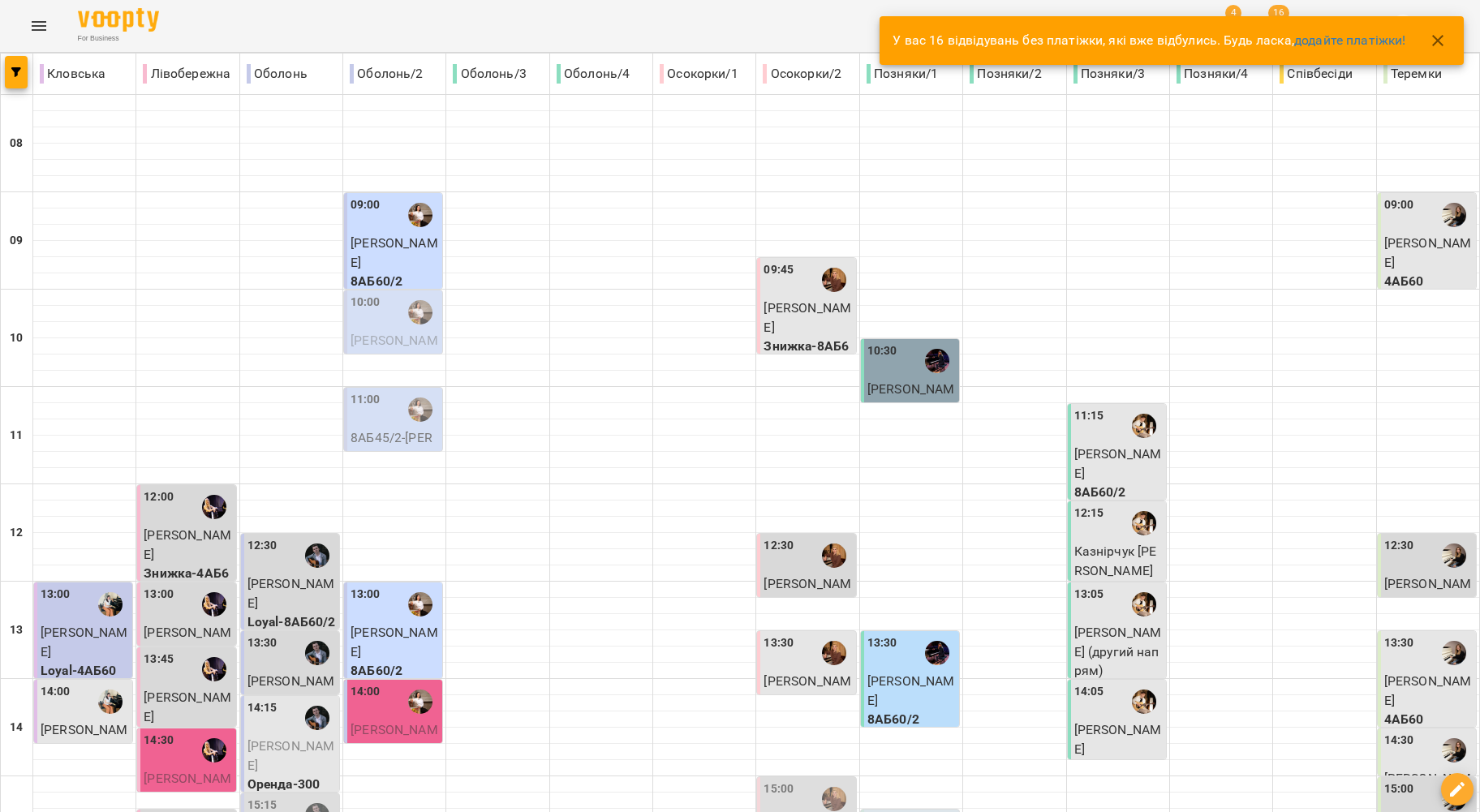
click at [1445, 37] on icon "button" at bounding box center [1437, 40] width 20 height 20
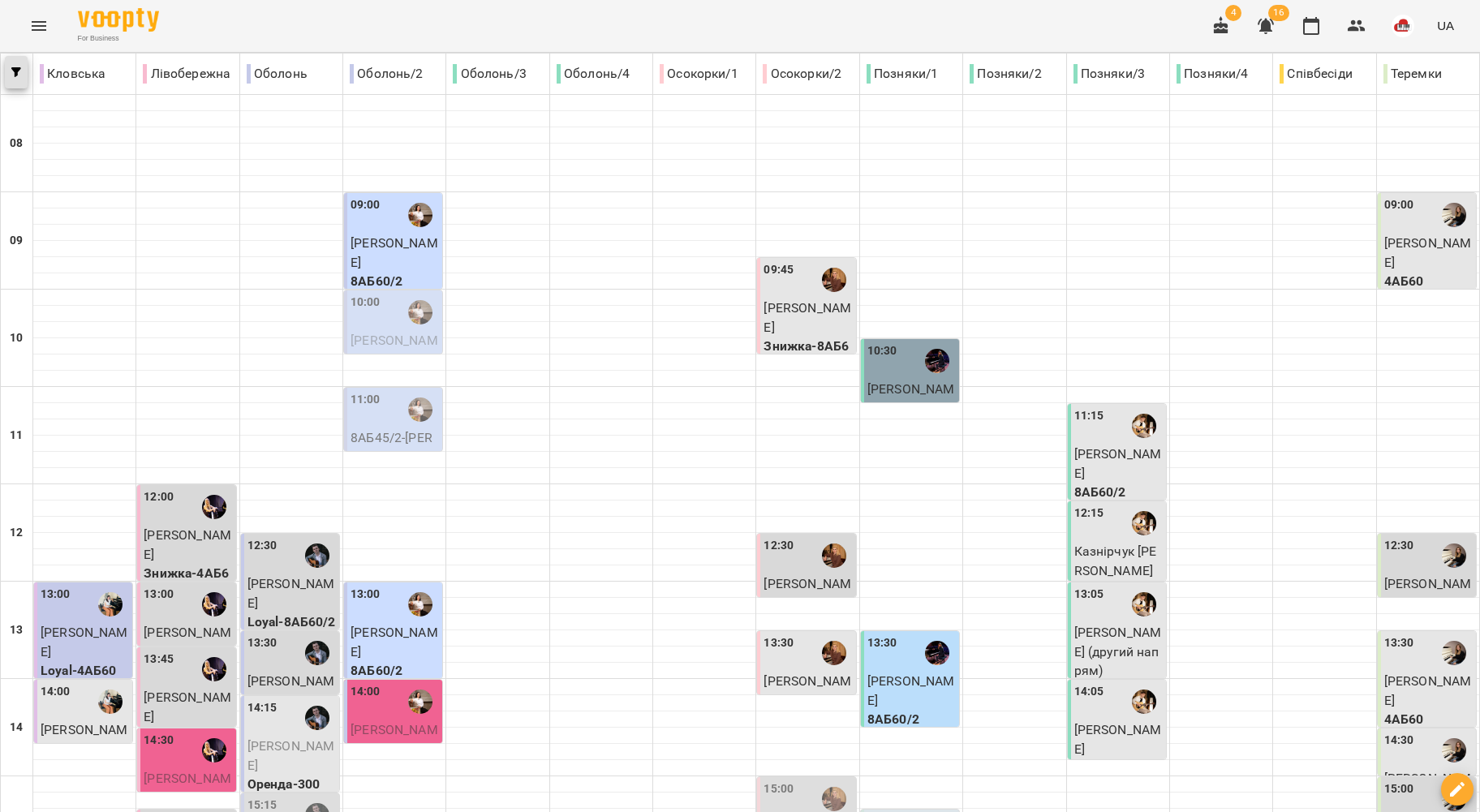
click at [25, 65] on button "button" at bounding box center [16, 72] width 23 height 32
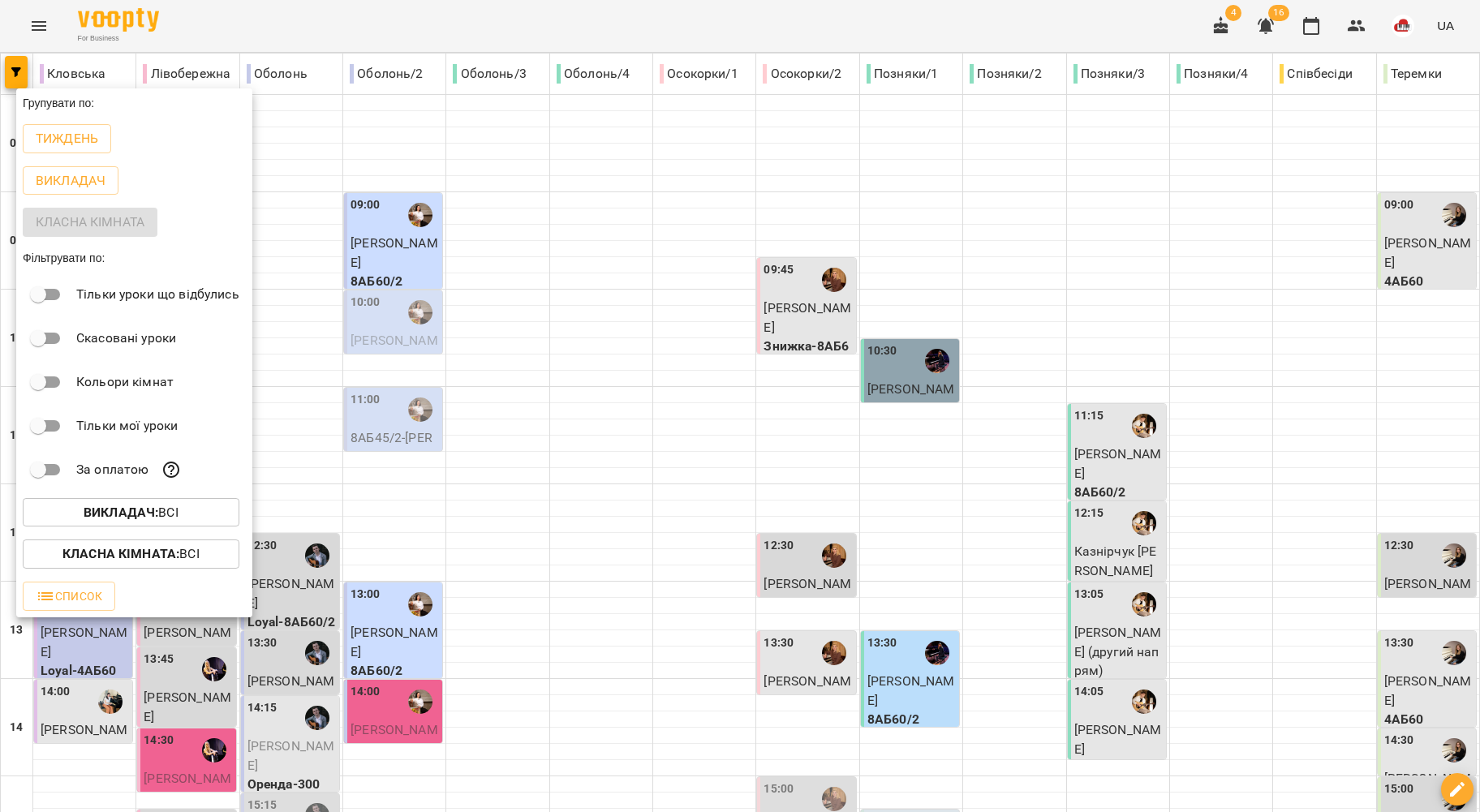
click at [83, 509] on b "Викладач :" at bounding box center [121, 512] width 75 height 15
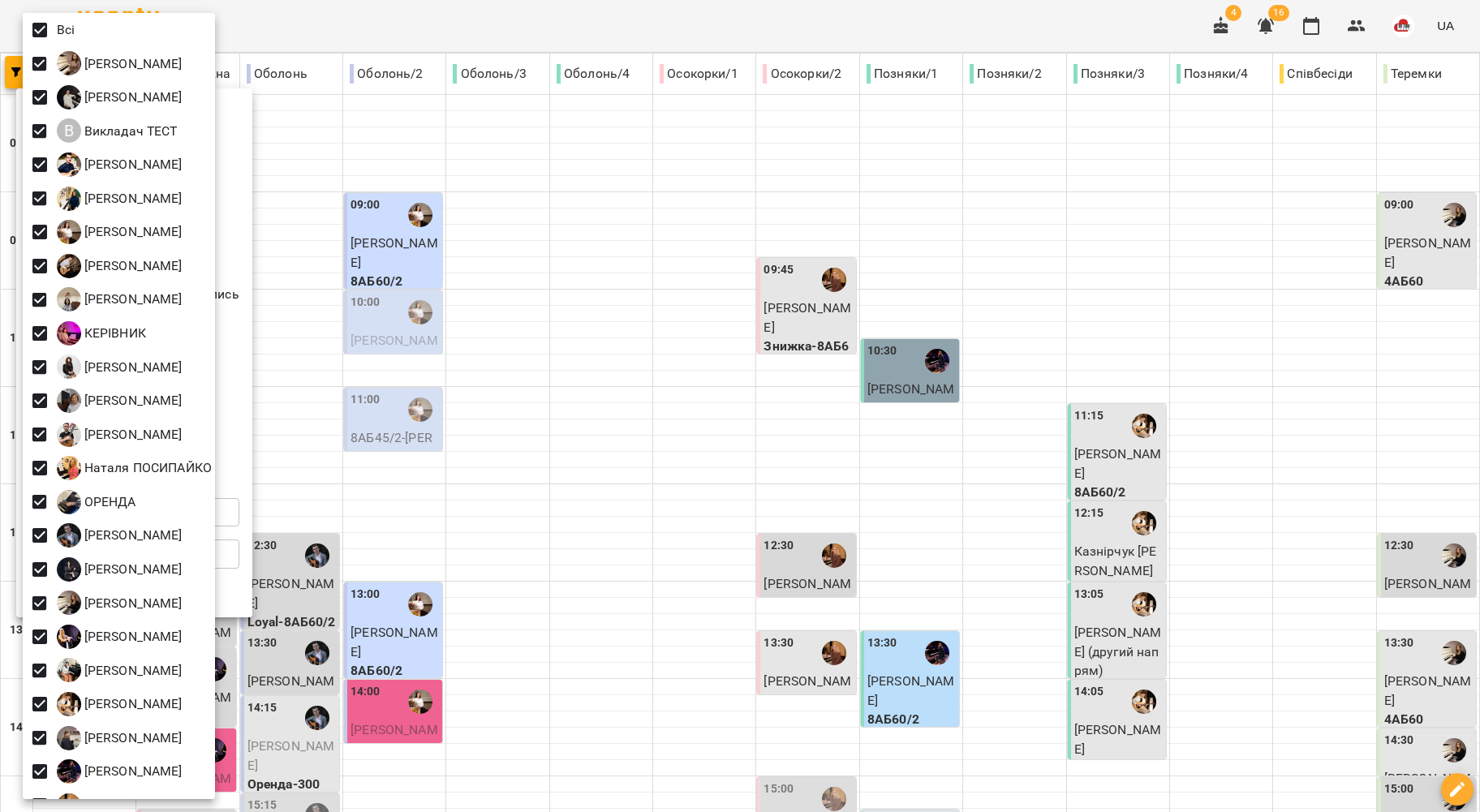
click at [355, 15] on div at bounding box center [740, 406] width 1480 height 812
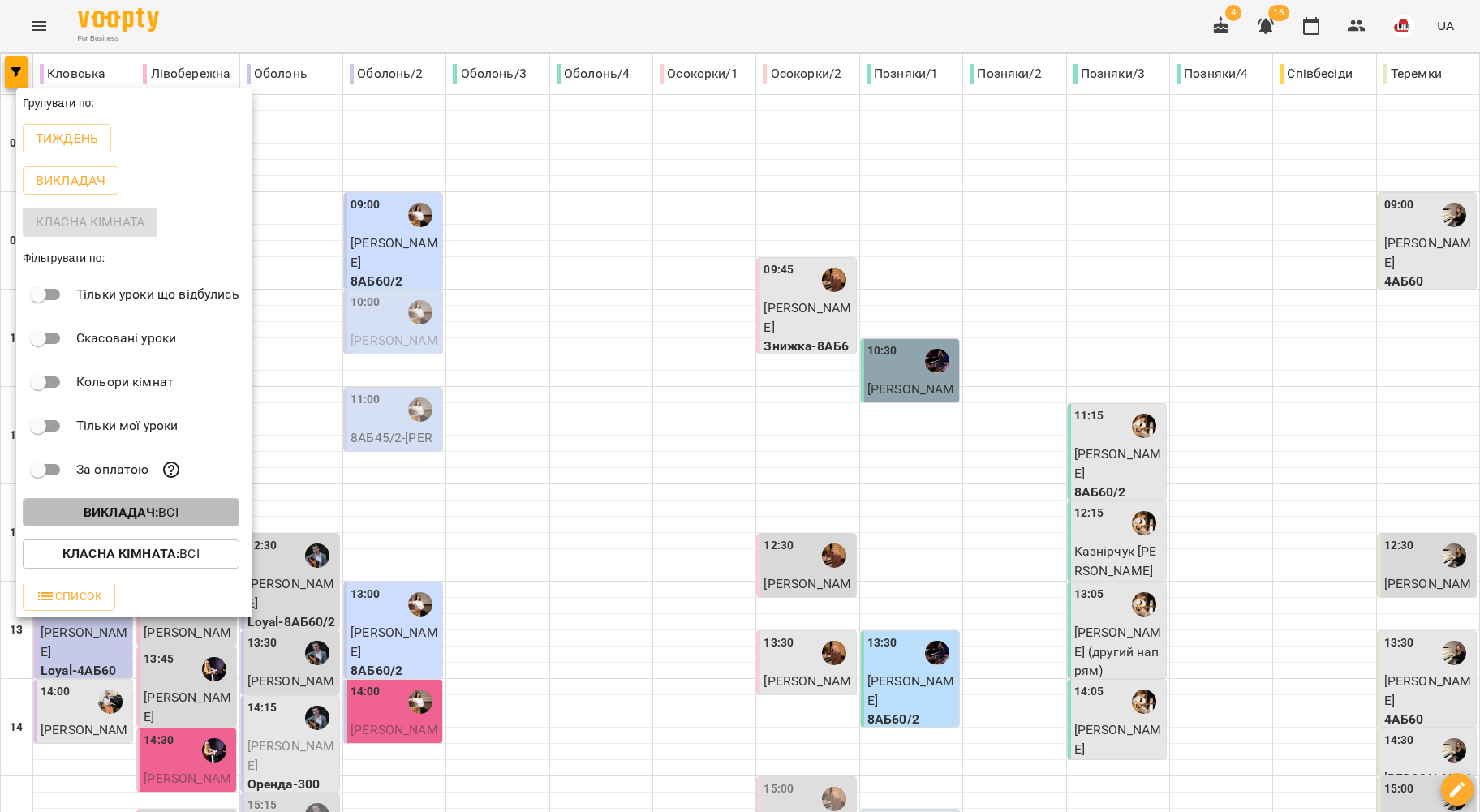
click at [168, 514] on p "Викладач : Всі" at bounding box center [131, 513] width 95 height 20
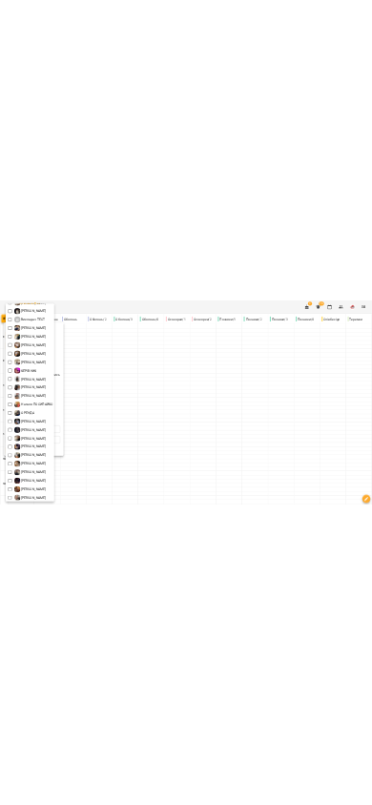
scroll to position [71, 0]
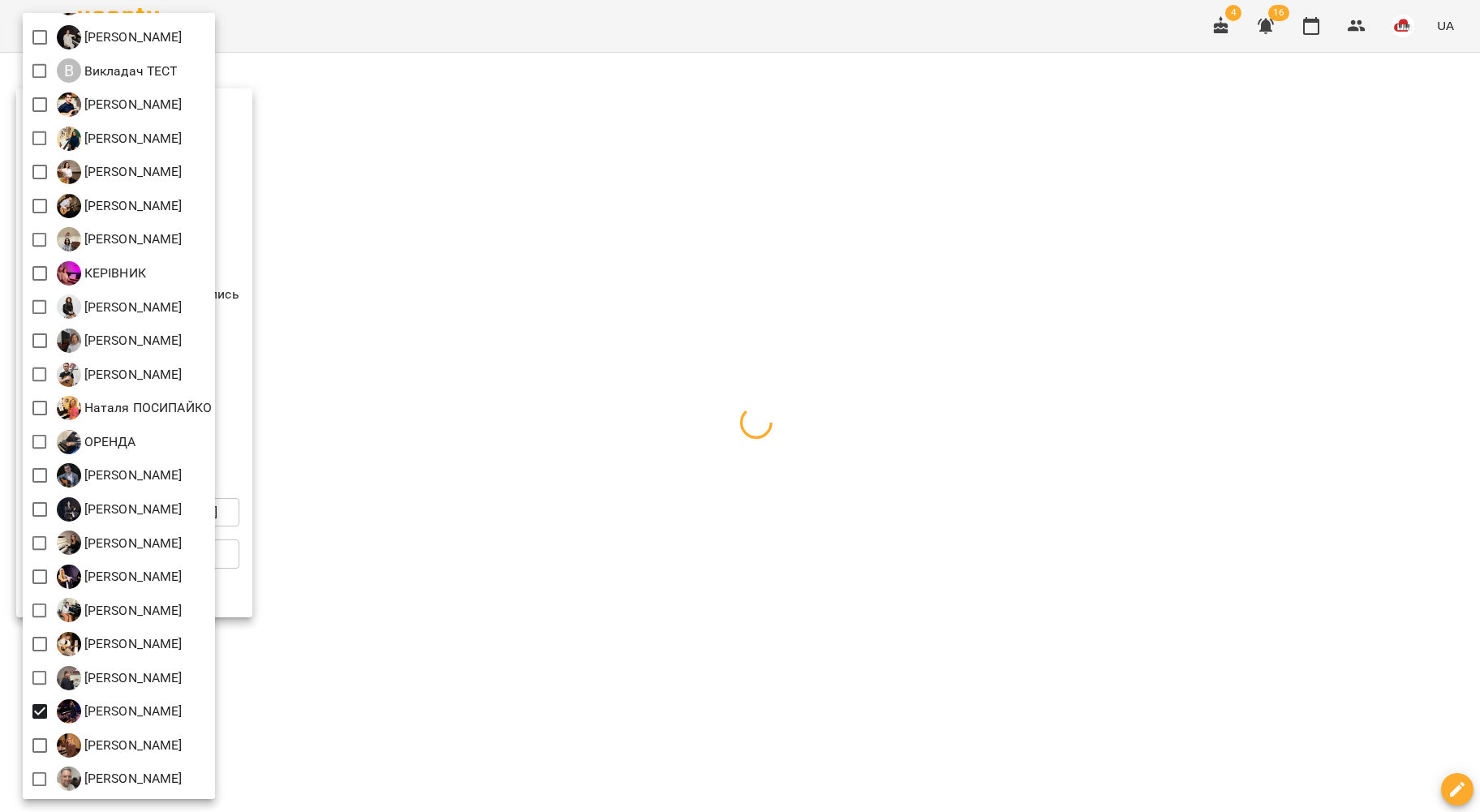
click at [362, 41] on div at bounding box center [740, 406] width 1480 height 812
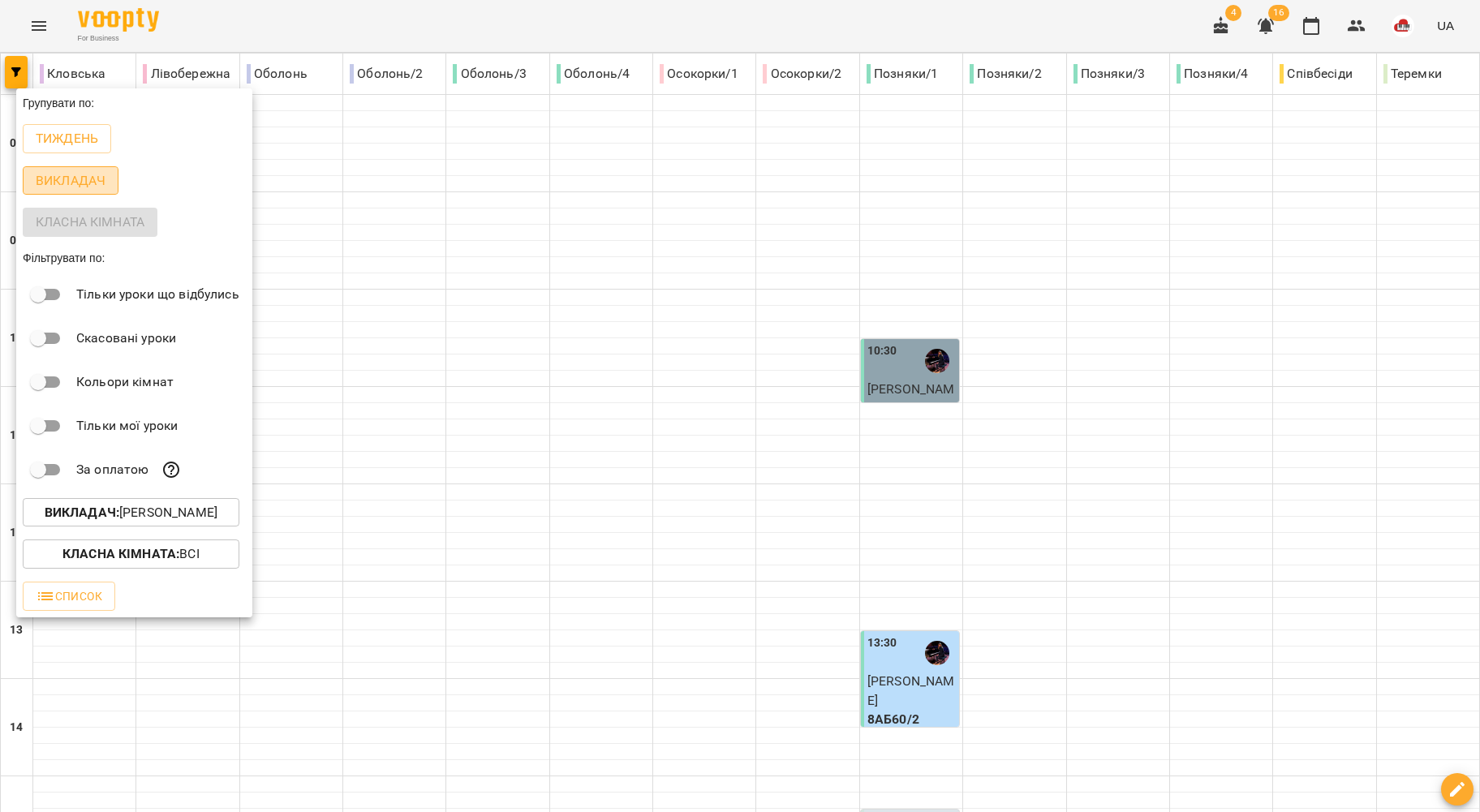
click at [76, 180] on p "Викладач" at bounding box center [71, 180] width 70 height 20
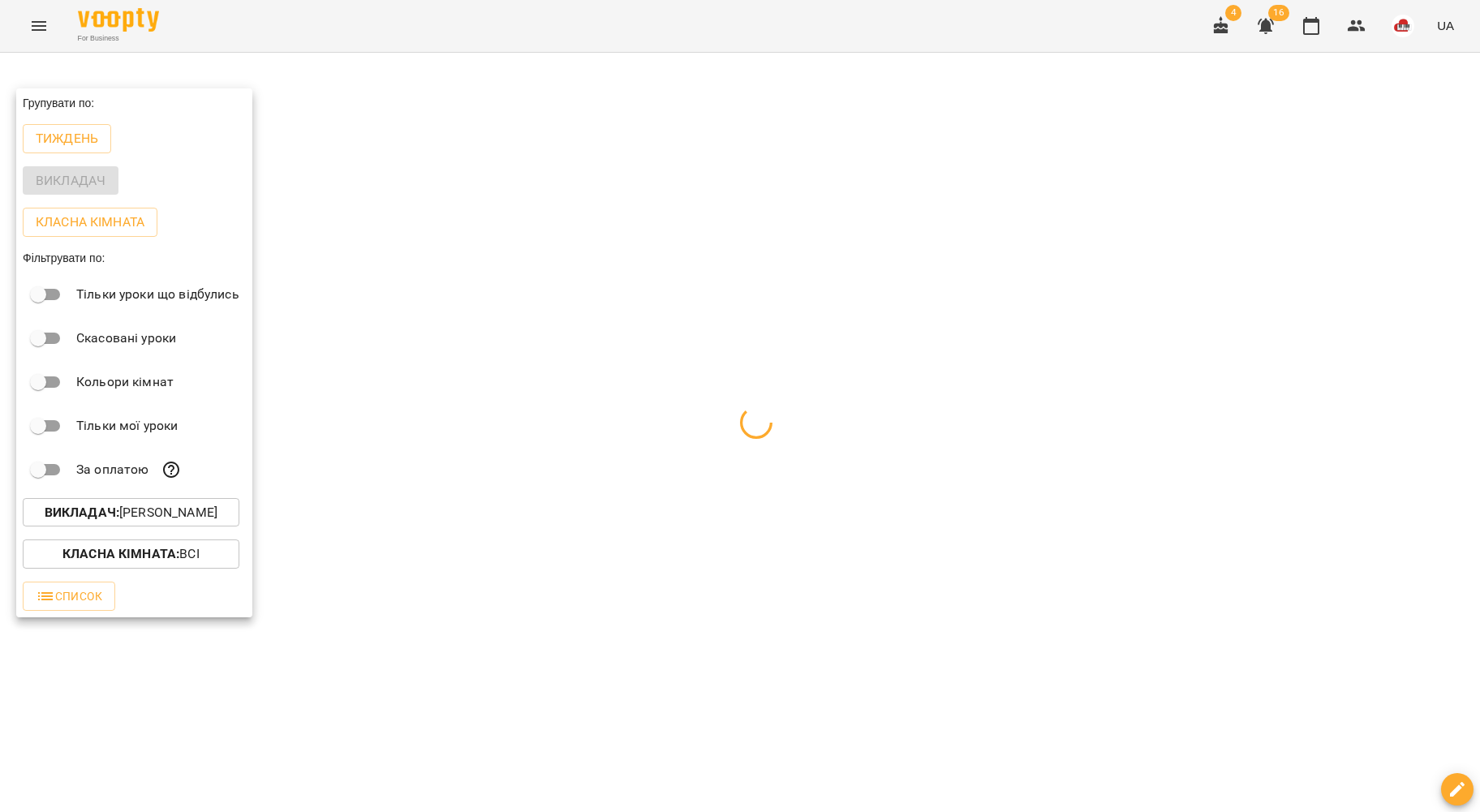
click at [339, 45] on div at bounding box center [740, 406] width 1480 height 812
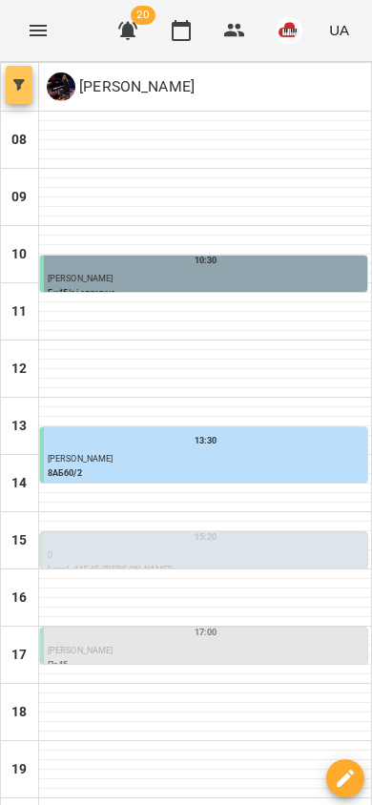
click at [21, 82] on icon "button" at bounding box center [18, 84] width 11 height 11
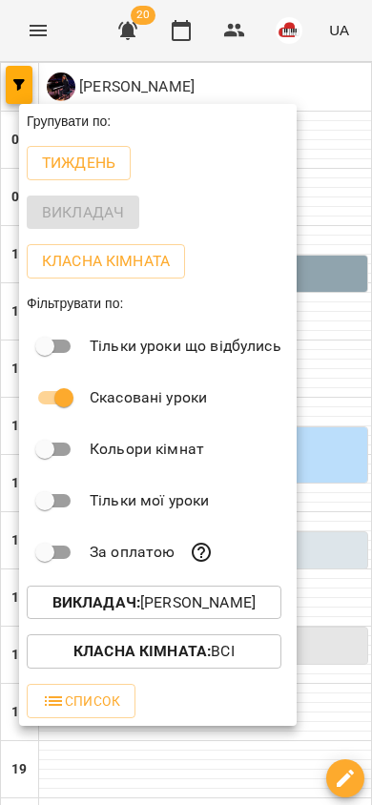
click at [307, 358] on div at bounding box center [186, 402] width 372 height 805
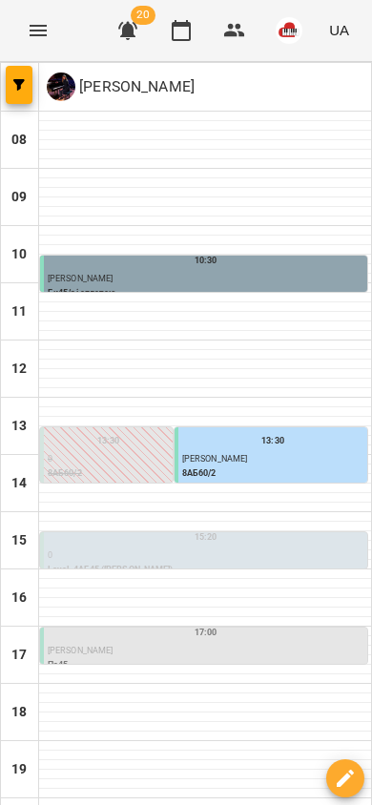
scroll to position [156, 0]
click at [101, 434] on label "13:30" at bounding box center [108, 440] width 23 height 13
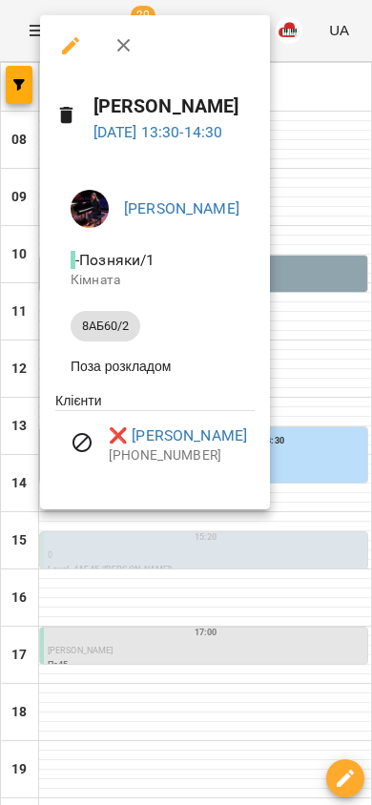
click at [332, 280] on div at bounding box center [186, 402] width 372 height 805
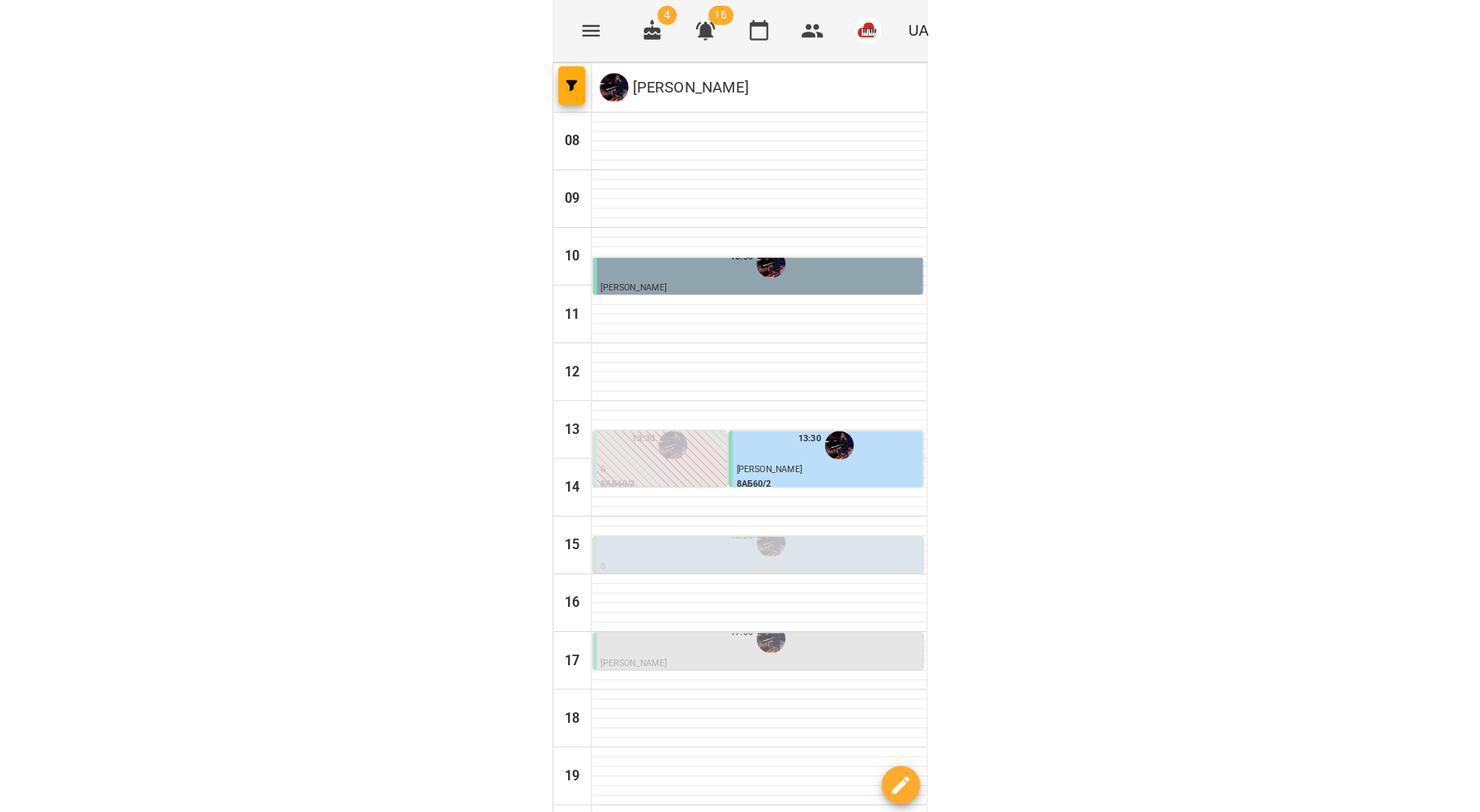
scroll to position [37, 0]
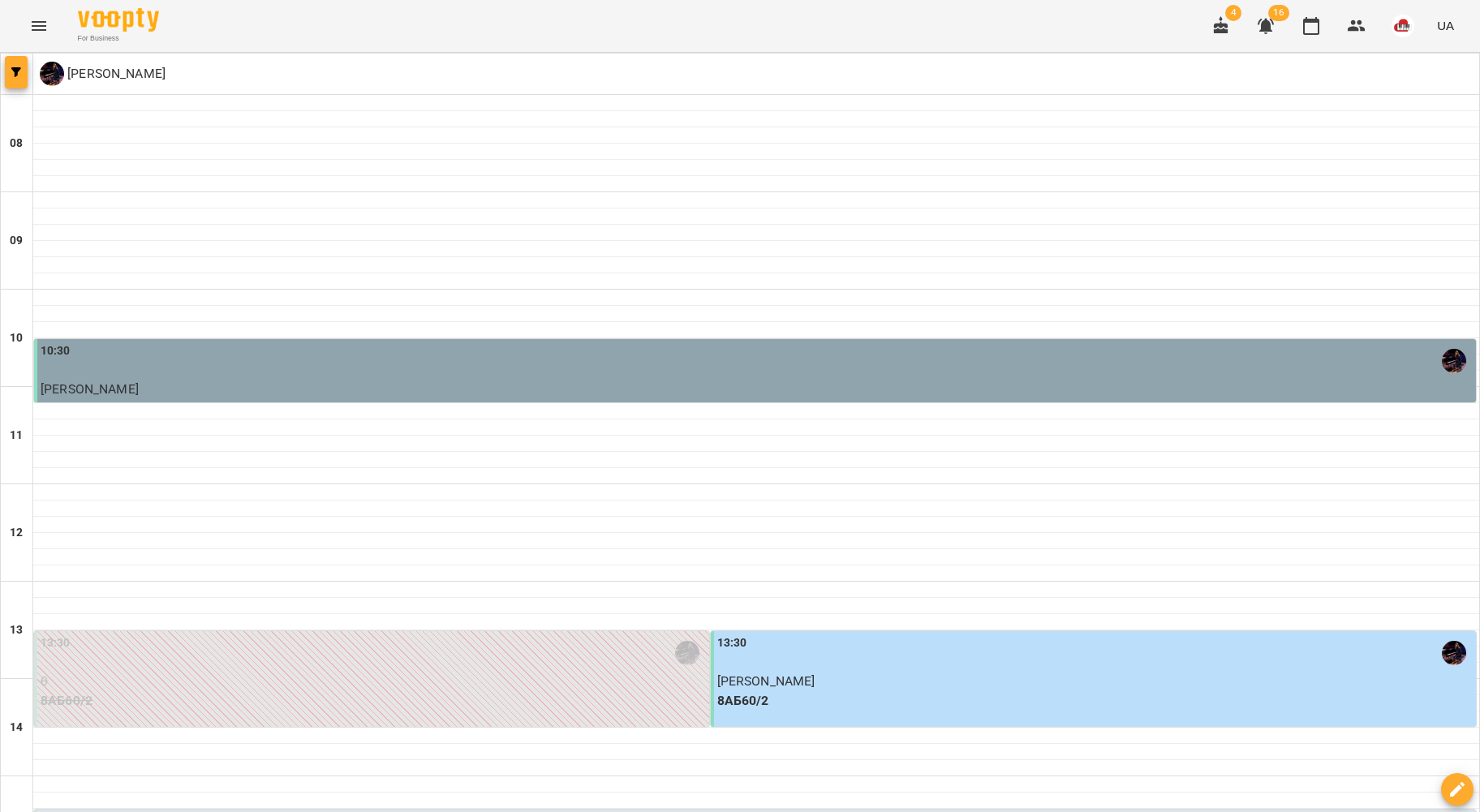
click at [24, 74] on span "button" at bounding box center [16, 71] width 23 height 9
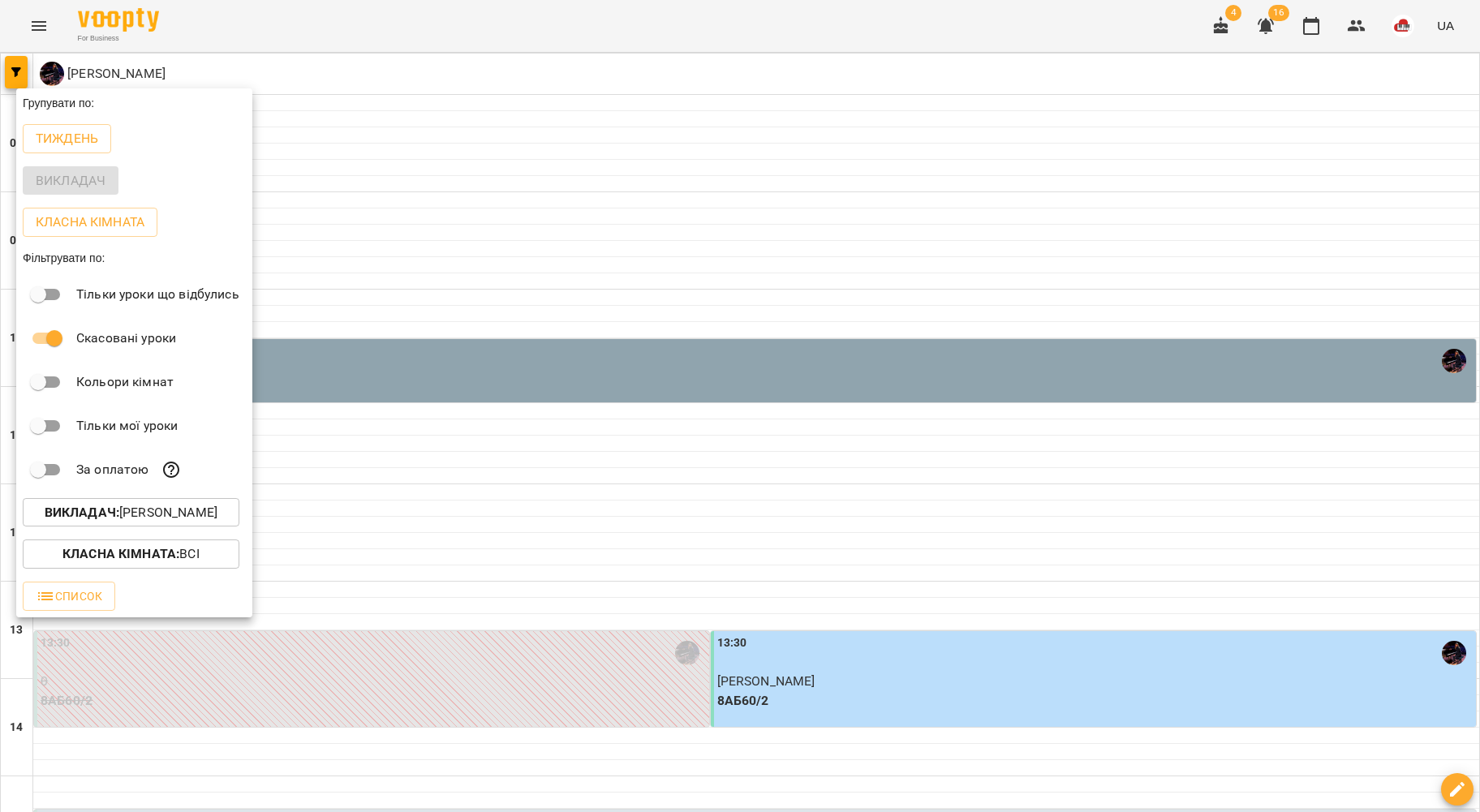
click at [120, 503] on button "Викладач : [PERSON_NAME]" at bounding box center [131, 513] width 217 height 29
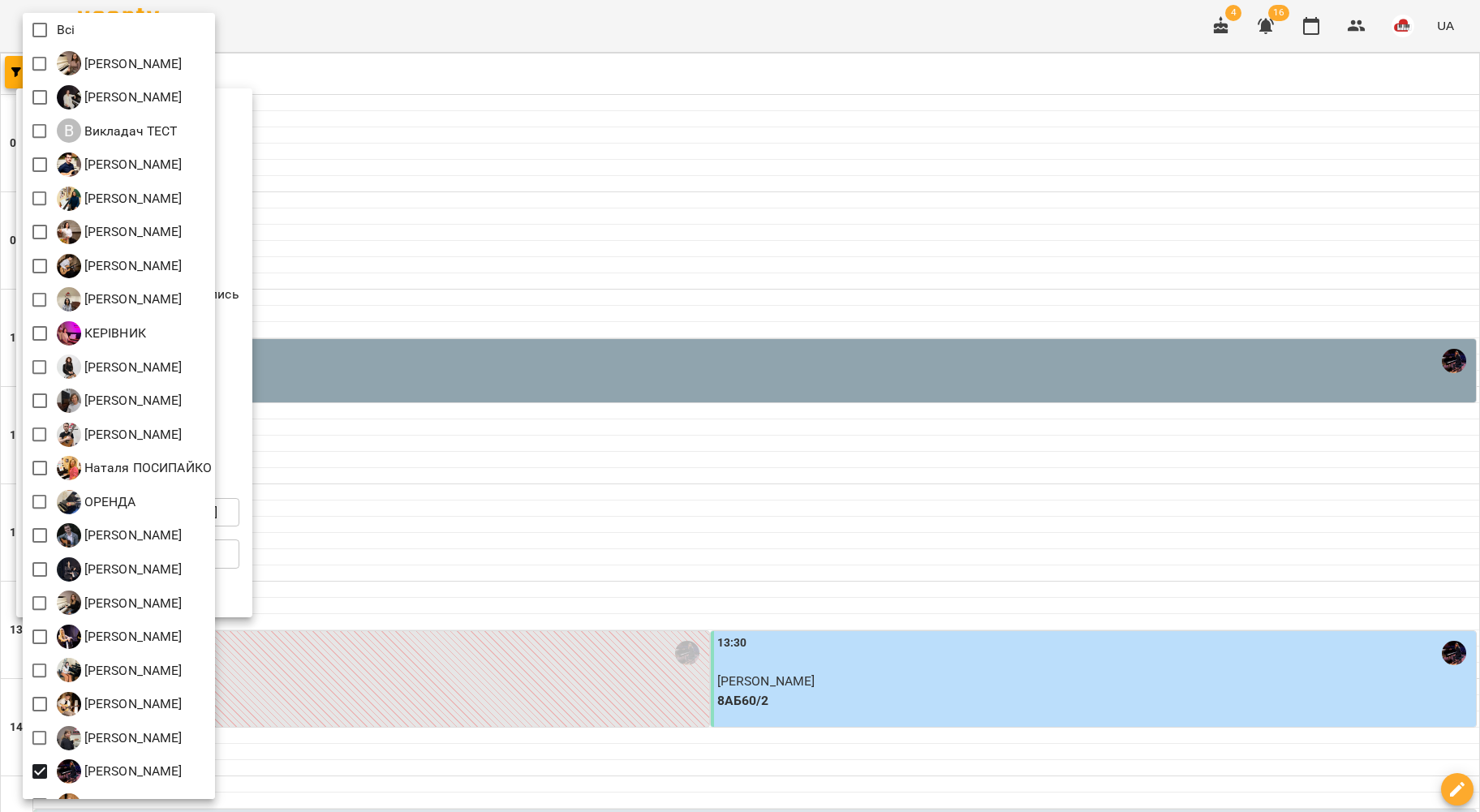
click at [57, 18] on div "Всі" at bounding box center [119, 30] width 192 height 34
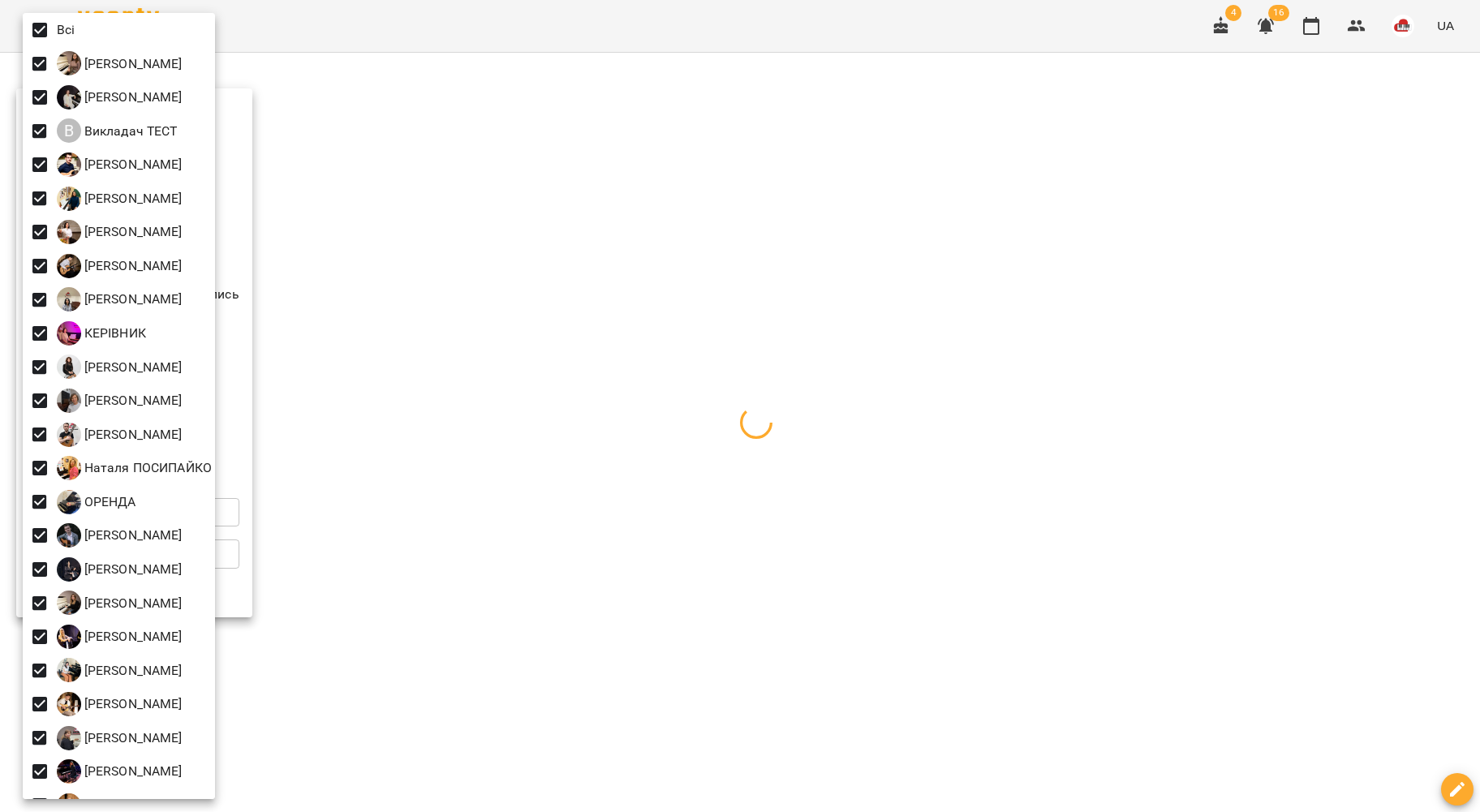
click at [443, 37] on div at bounding box center [740, 406] width 1480 height 812
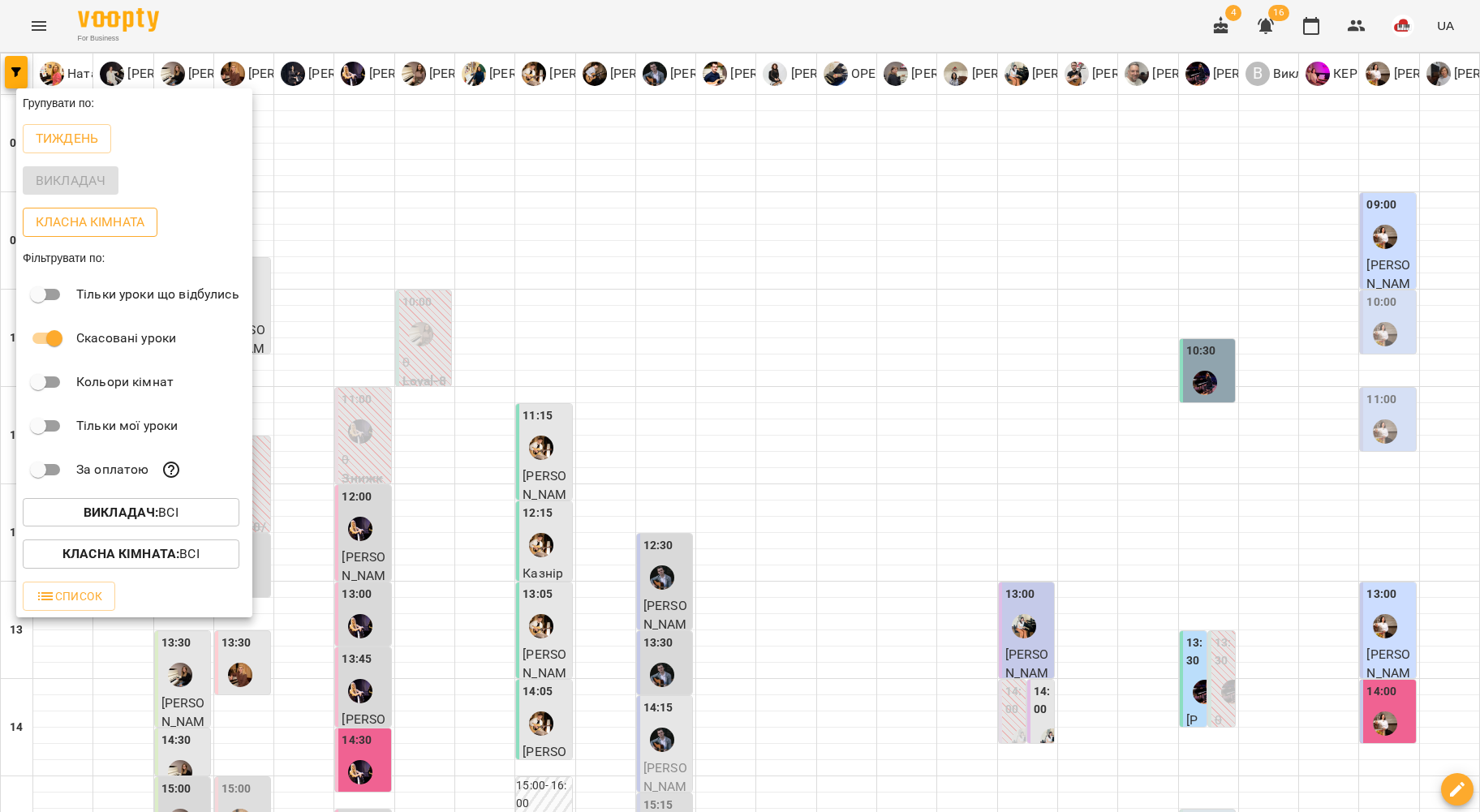
click at [46, 220] on p "Класна кімната" at bounding box center [90, 222] width 109 height 20
